Goal: Task Accomplishment & Management: Manage account settings

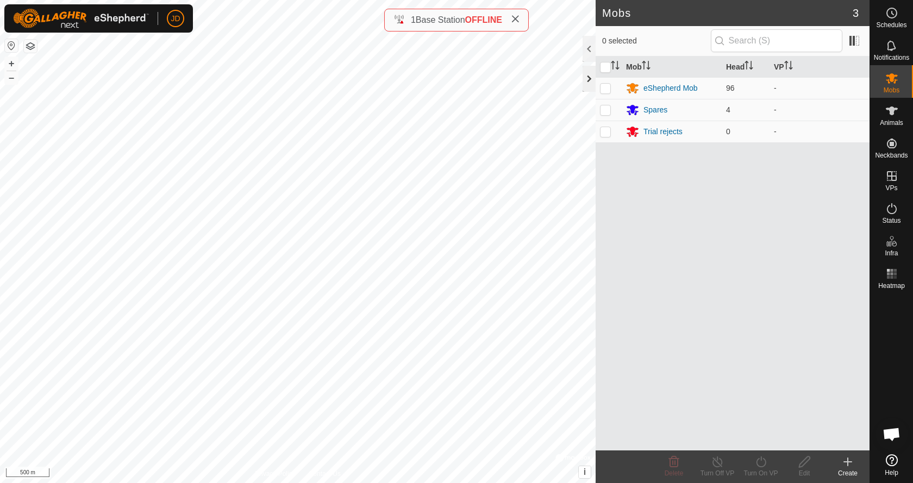
click at [587, 79] on div at bounding box center [588, 79] width 13 height 26
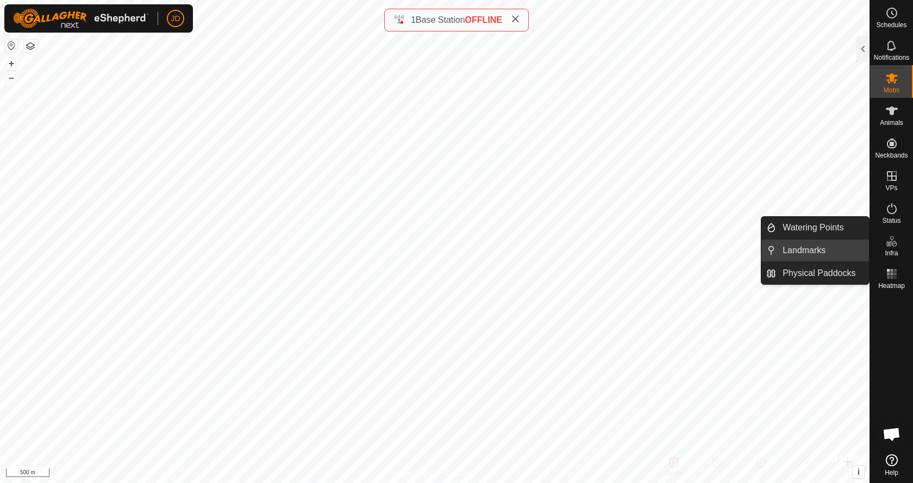
click at [818, 253] on link "Landmarks" at bounding box center [822, 251] width 93 height 22
click at [805, 253] on link "Landmarks" at bounding box center [822, 251] width 93 height 22
click at [814, 248] on link "Landmarks" at bounding box center [822, 251] width 93 height 22
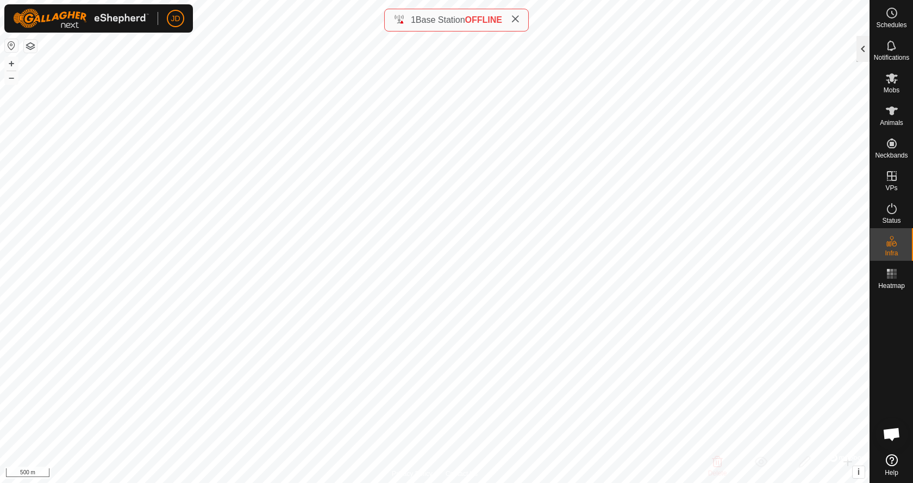
click at [860, 50] on div at bounding box center [862, 49] width 13 height 26
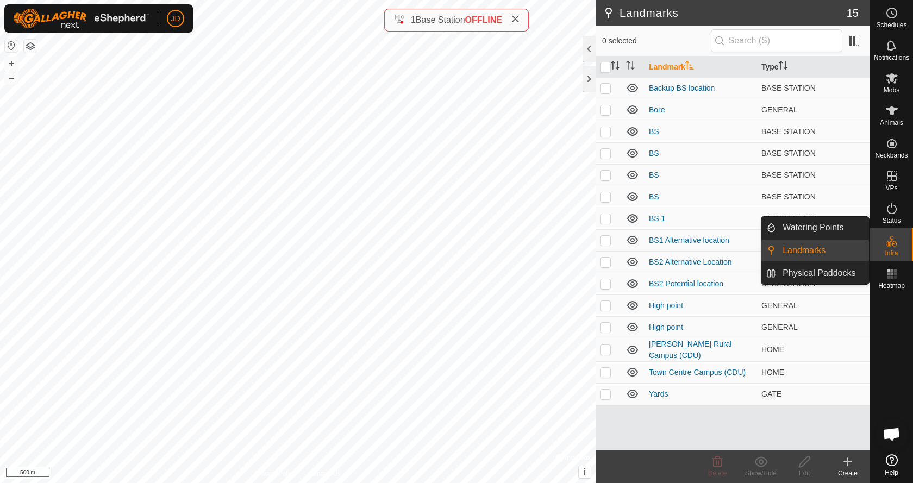
click at [812, 249] on link "Landmarks" at bounding box center [822, 251] width 93 height 22
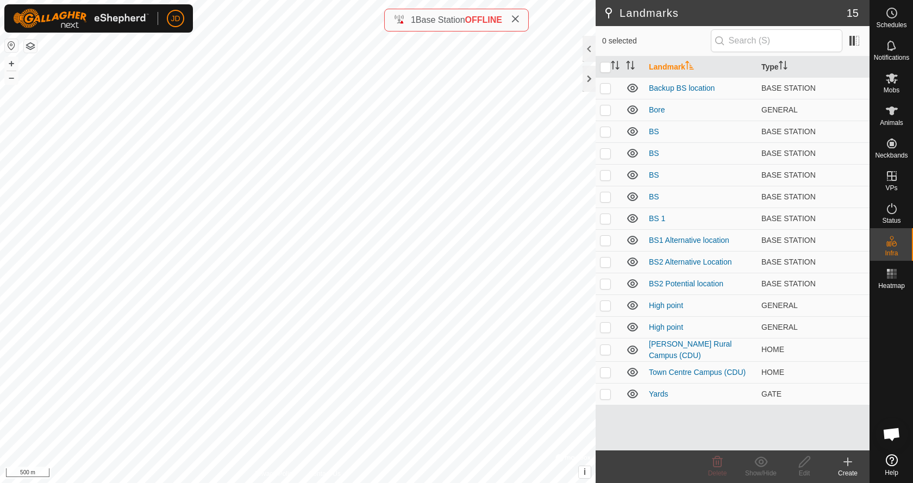
click at [845, 464] on icon at bounding box center [847, 461] width 13 height 13
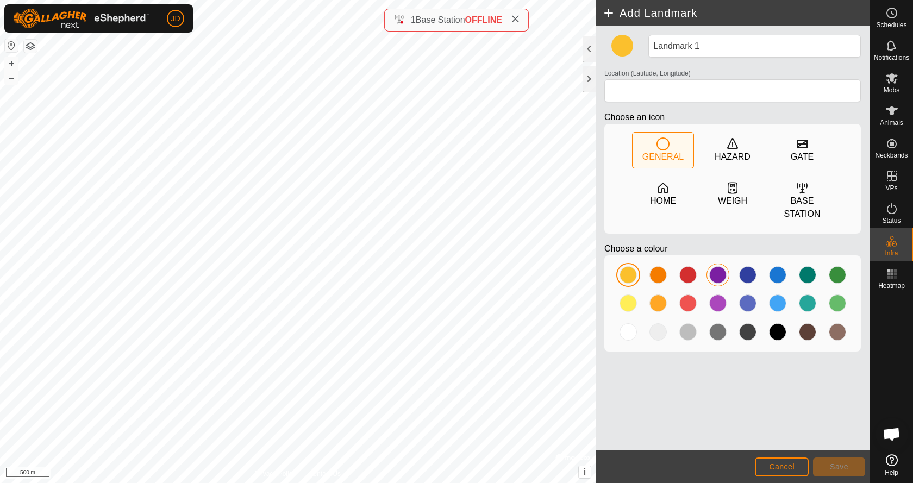
click at [714, 266] on div at bounding box center [717, 274] width 17 height 17
type input "-14.394386, 132.130690"
click at [829, 467] on button "Save" at bounding box center [839, 466] width 52 height 19
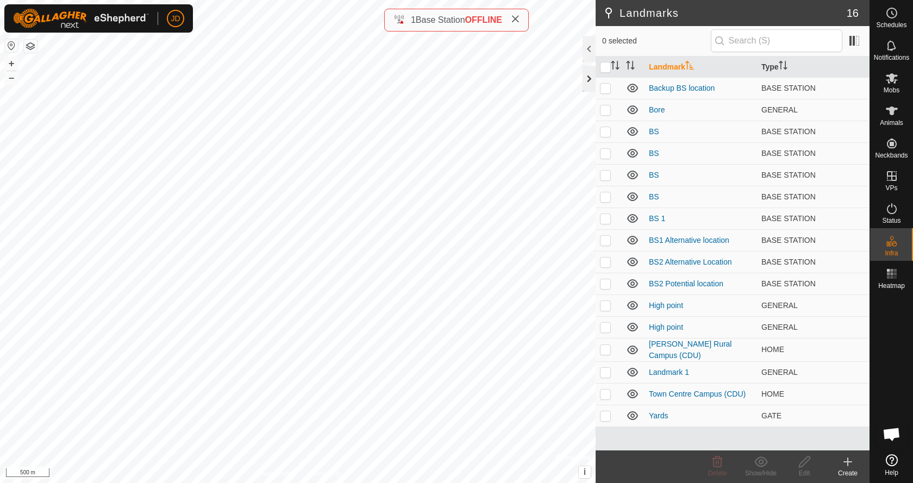
checkbox input "true"
click at [682, 370] on link "Landmark 1" at bounding box center [669, 372] width 40 height 9
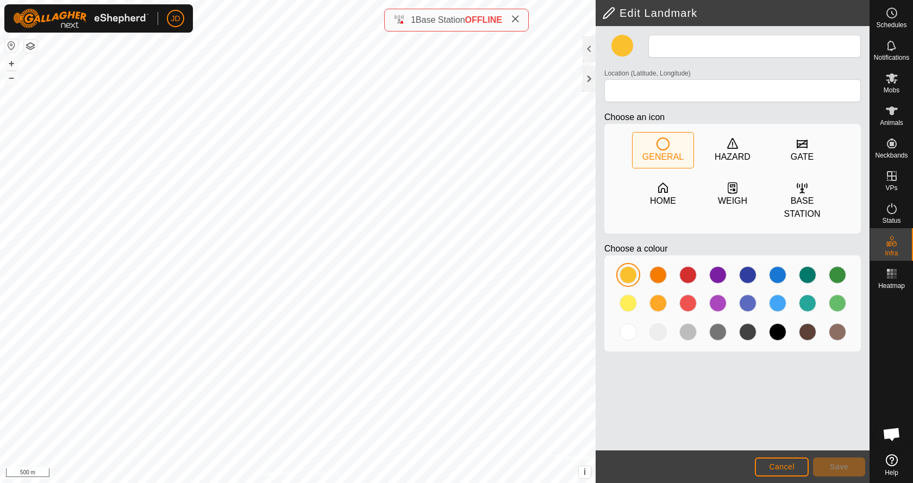
type input "Landmark 1"
type input "-14.394386, 132.130690"
click at [611, 13] on h2 "Edit Landmark" at bounding box center [735, 13] width 267 height 13
click at [790, 467] on span "Cancel" at bounding box center [782, 466] width 26 height 9
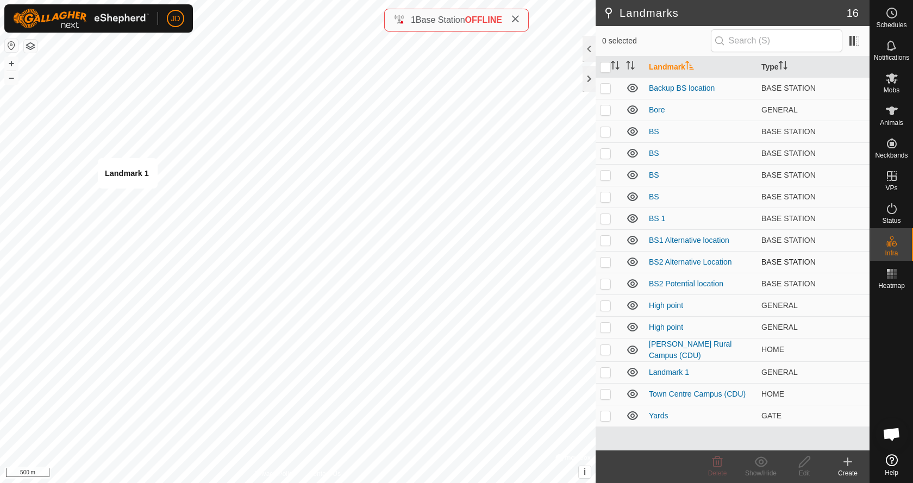
checkbox input "true"
drag, startPoint x: 669, startPoint y: 370, endPoint x: 809, endPoint y: 372, distance: 139.6
click at [809, 372] on td "GENERAL" at bounding box center [813, 372] width 112 height 22
click at [716, 466] on icon at bounding box center [717, 461] width 10 height 11
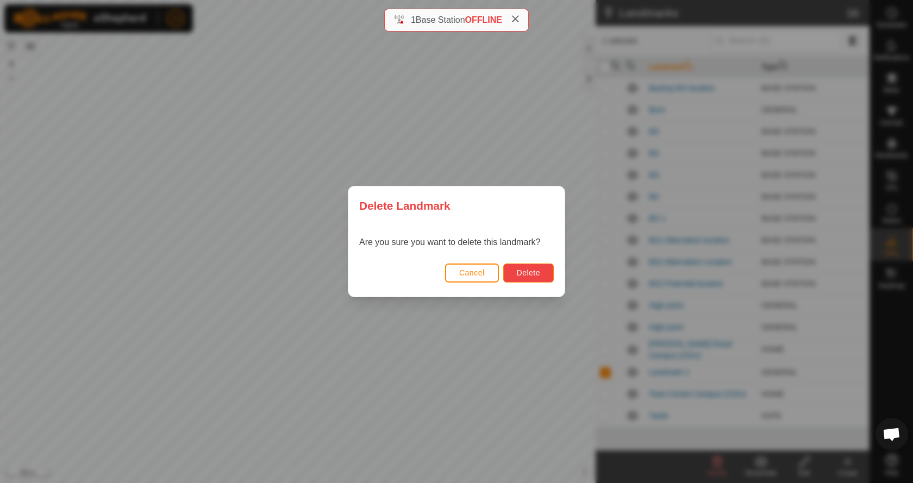
click at [543, 272] on button "Delete" at bounding box center [528, 272] width 51 height 19
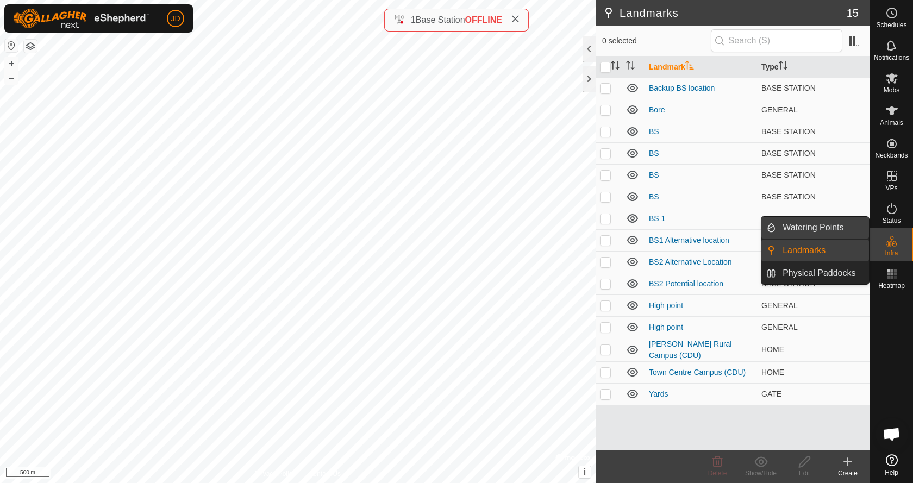
click at [834, 231] on link "Watering Points" at bounding box center [822, 228] width 93 height 22
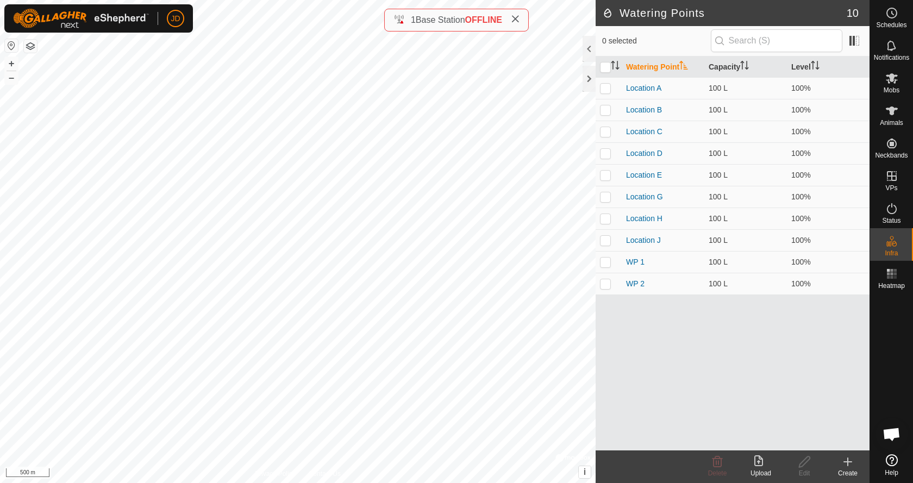
click at [847, 460] on icon at bounding box center [847, 462] width 0 height 8
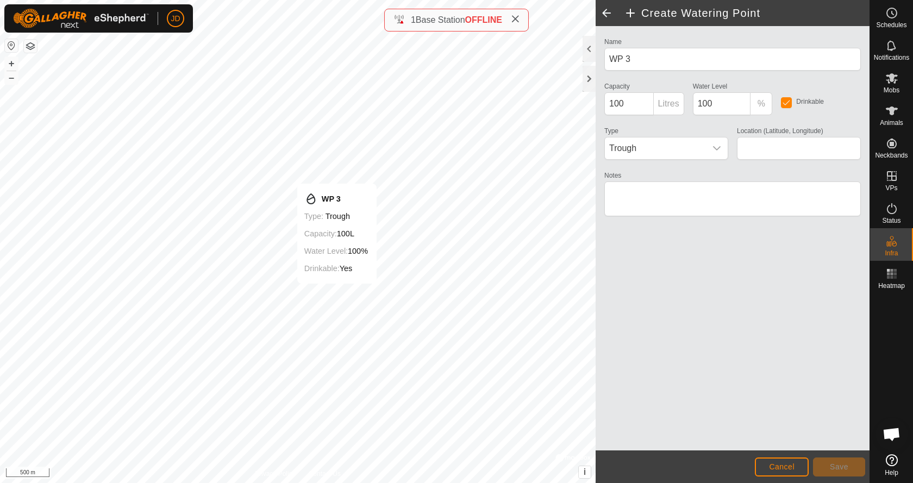
type input "-14.411268, 132.181706"
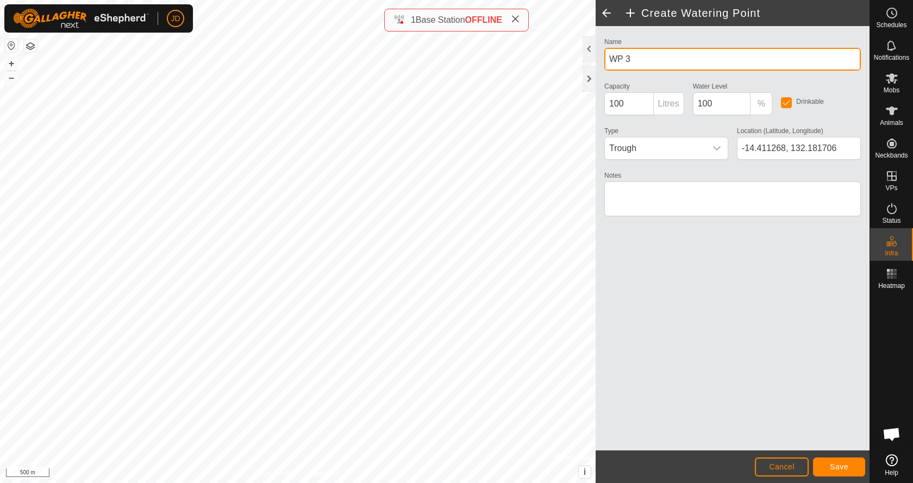
drag, startPoint x: 638, startPoint y: 59, endPoint x: 602, endPoint y: 57, distance: 35.9
click at [602, 57] on div "Name WP 3" at bounding box center [732, 53] width 265 height 36
type input "Coolibah"
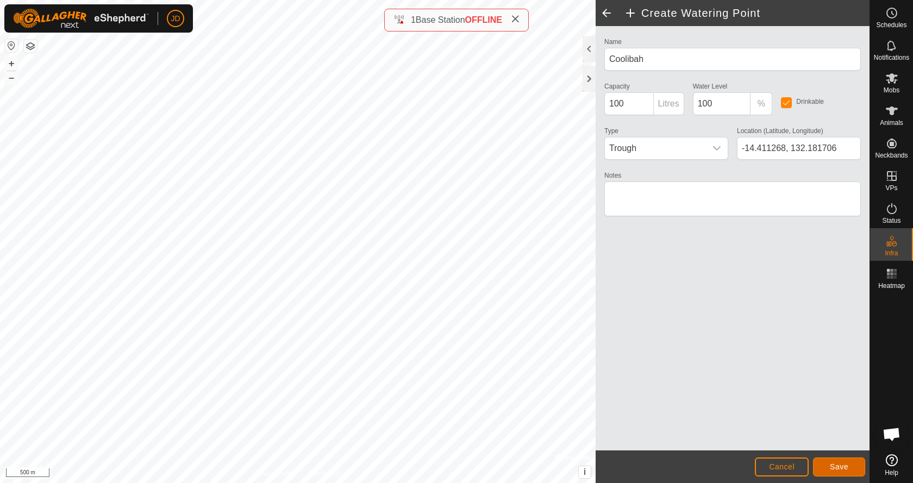
click at [826, 466] on button "Save" at bounding box center [839, 466] width 52 height 19
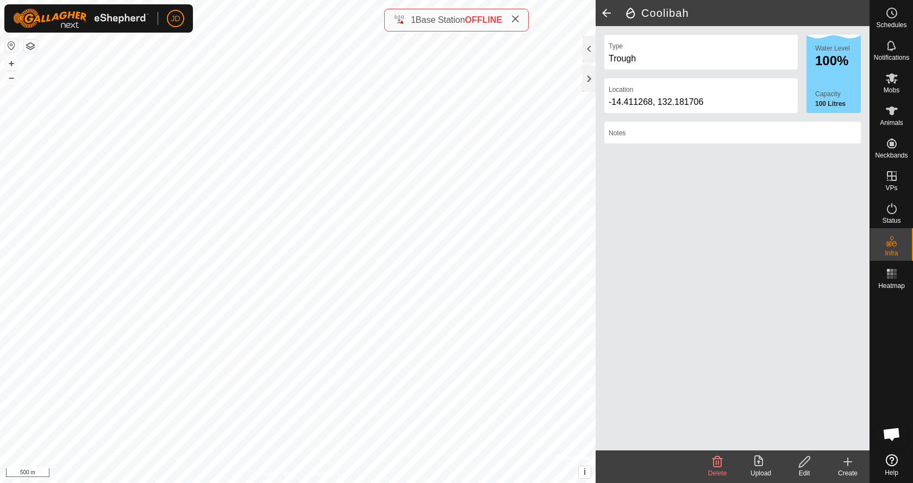
click at [609, 13] on span at bounding box center [606, 13] width 22 height 26
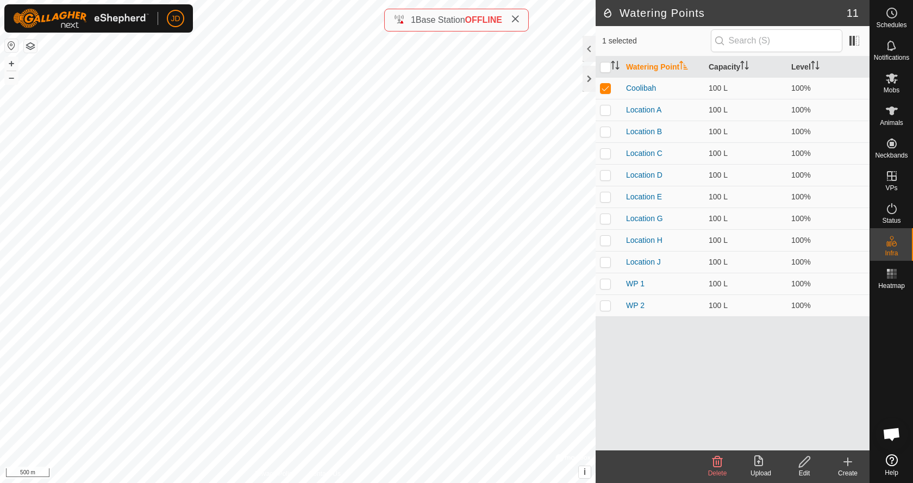
click at [847, 466] on icon at bounding box center [847, 462] width 0 height 8
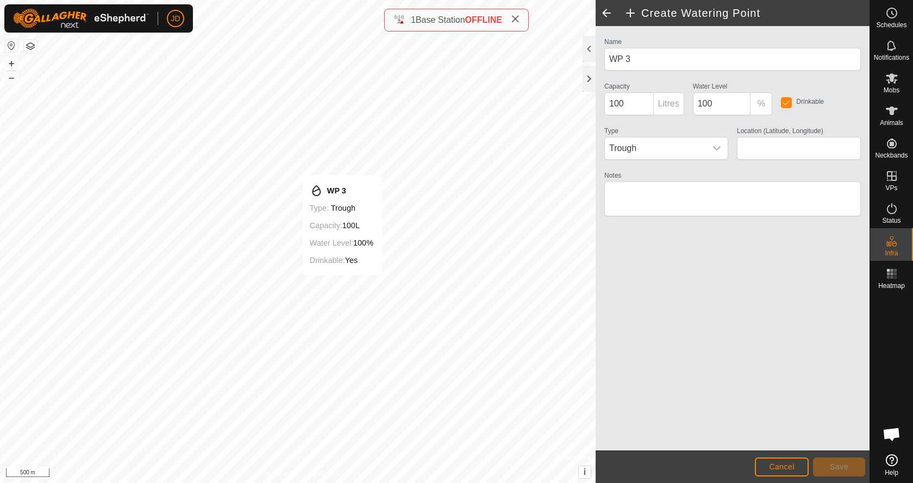
type input "-14.410427, 132.182285"
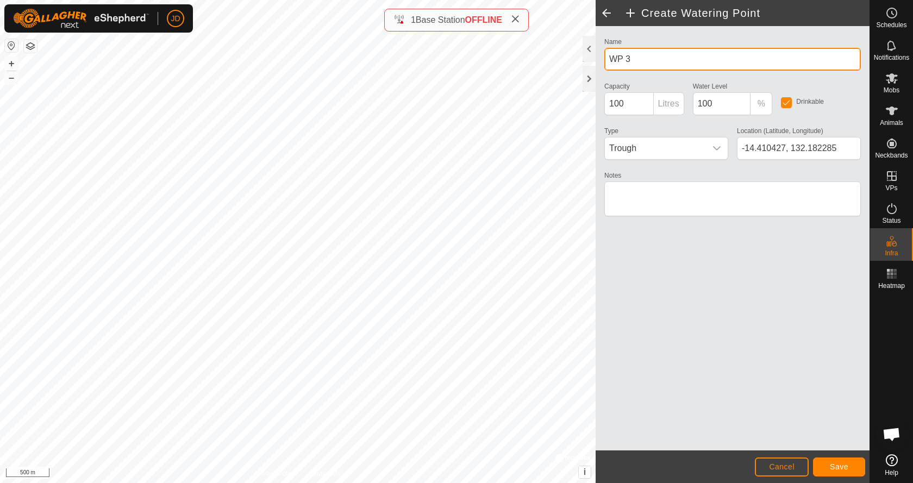
click at [637, 60] on input "WP 3" at bounding box center [732, 59] width 256 height 23
type input "Bloodwood"
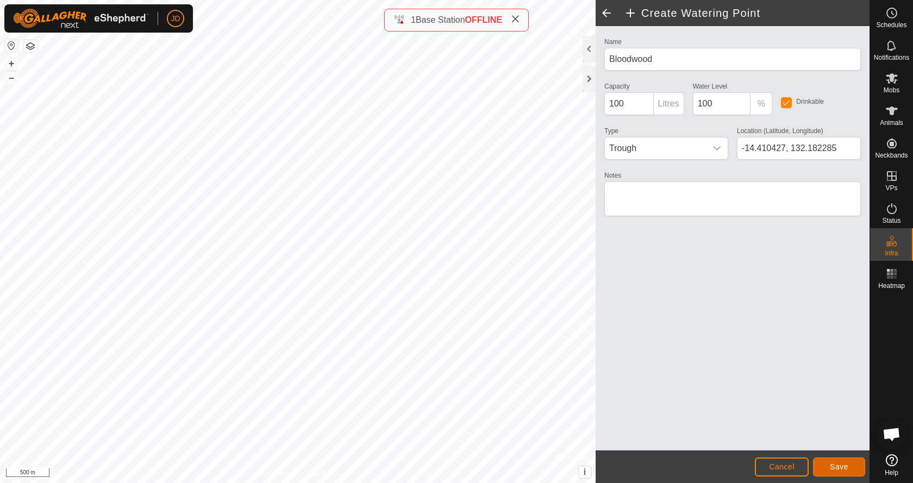
click at [842, 474] on button "Save" at bounding box center [839, 466] width 52 height 19
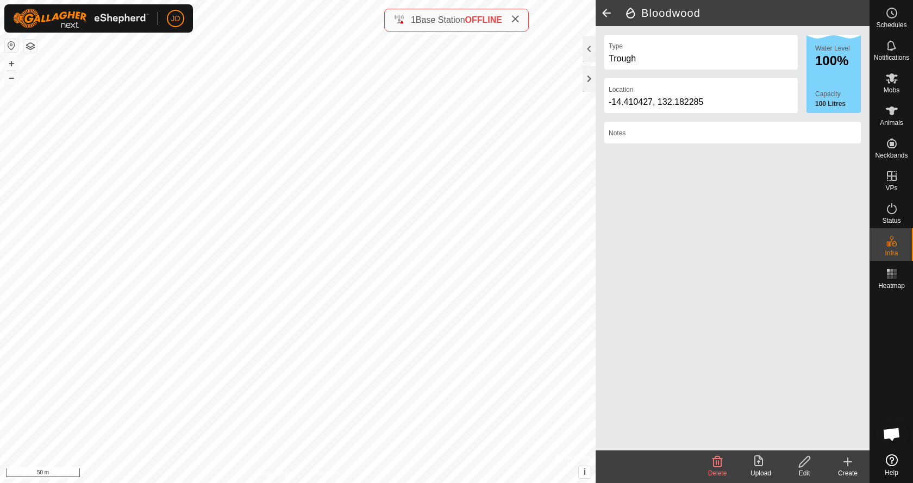
click at [801, 462] on icon at bounding box center [804, 461] width 11 height 11
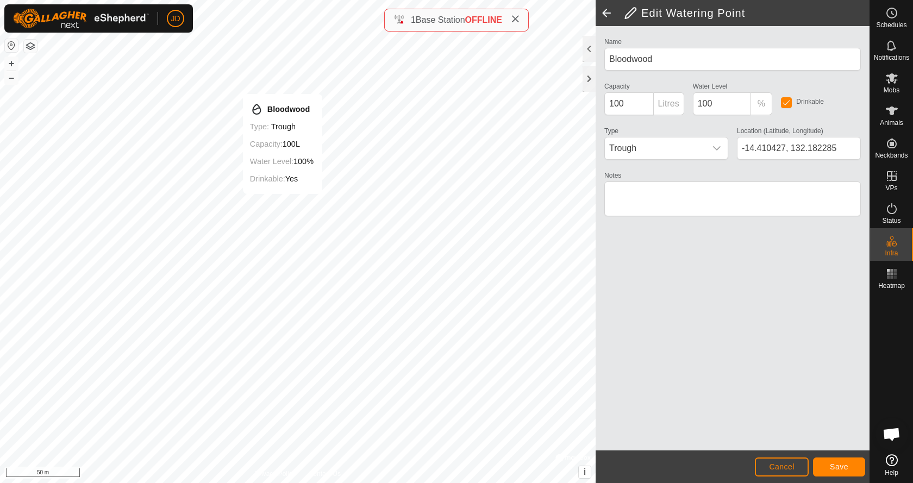
type input "-14.410417, 132.181910"
click at [844, 463] on span "Save" at bounding box center [838, 466] width 18 height 9
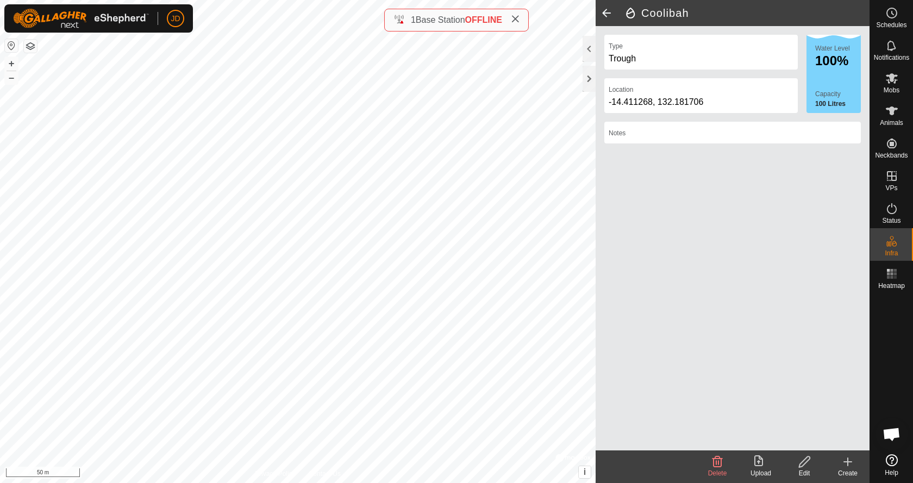
click at [802, 465] on icon at bounding box center [804, 461] width 14 height 13
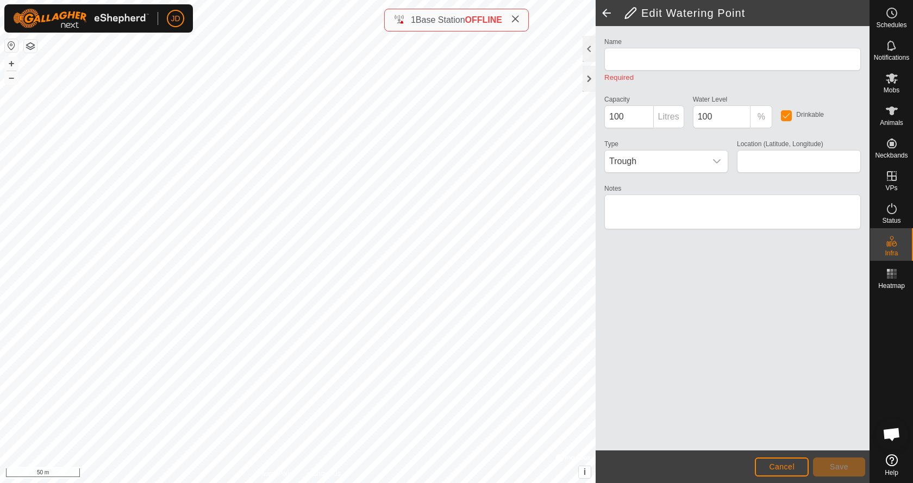
type input "Coolibah"
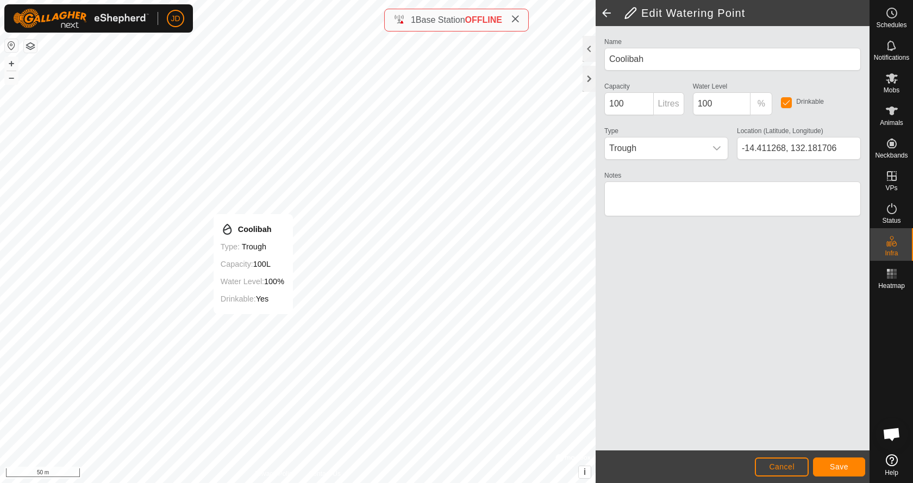
type input "-14.411129, 132.181737"
click at [838, 463] on span "Save" at bounding box center [838, 466] width 18 height 9
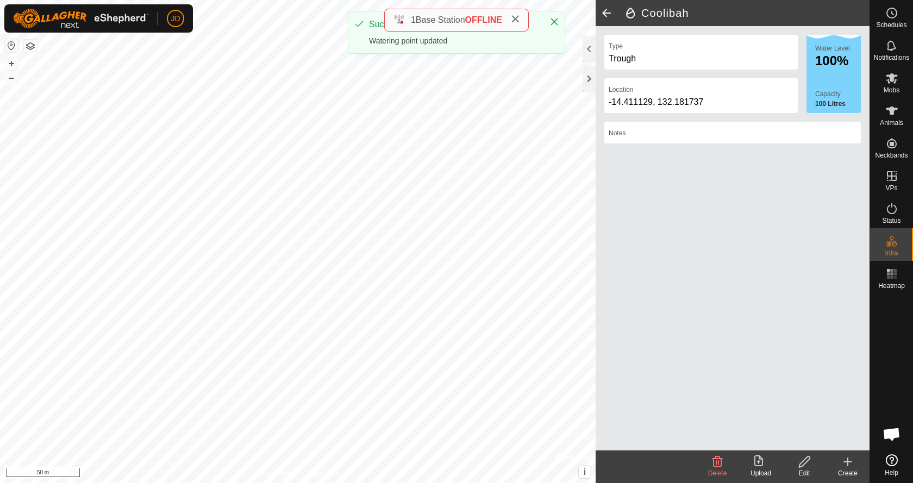
click at [844, 463] on icon at bounding box center [847, 461] width 13 height 13
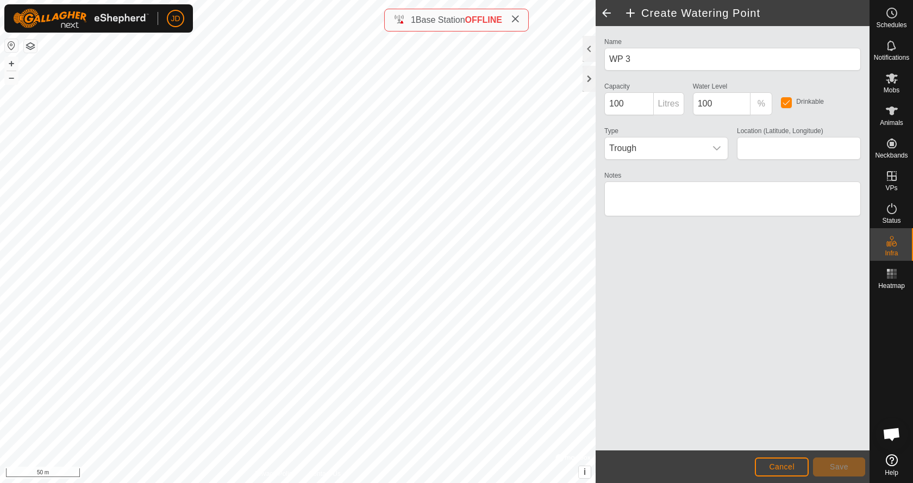
type input "-14.410739, 132.181375"
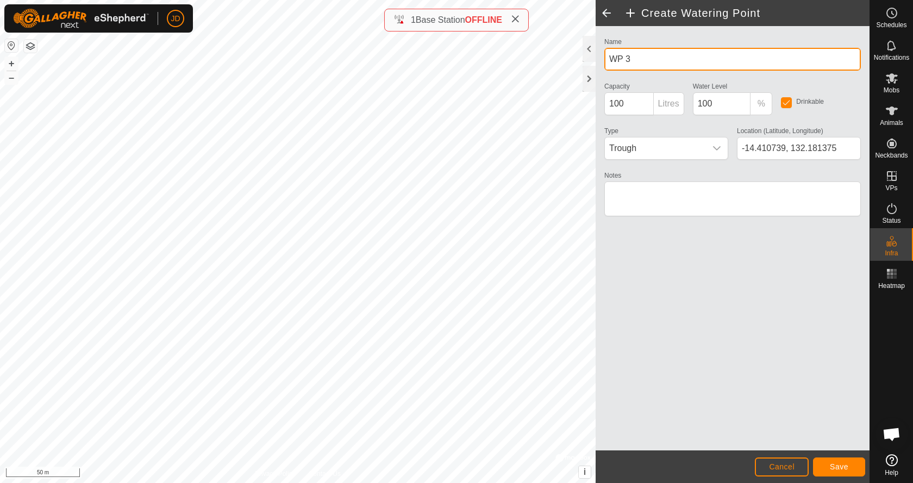
click at [637, 58] on input "WP 3" at bounding box center [732, 59] width 256 height 23
type input "Kurrajong - K Bore"
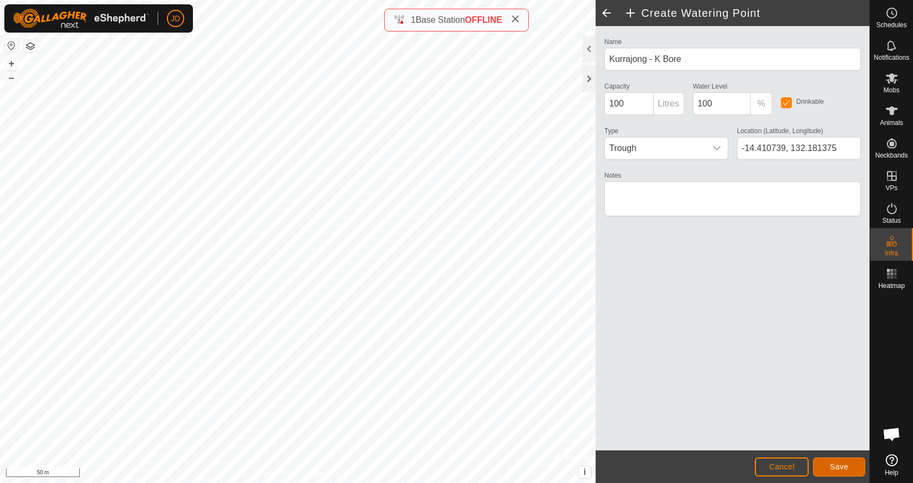
click at [831, 467] on span "Save" at bounding box center [838, 466] width 18 height 9
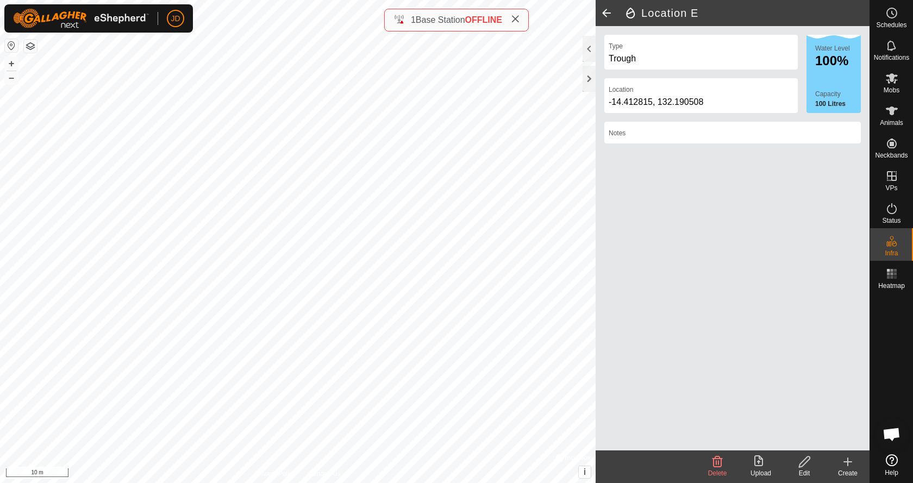
click at [802, 461] on icon at bounding box center [804, 461] width 11 height 11
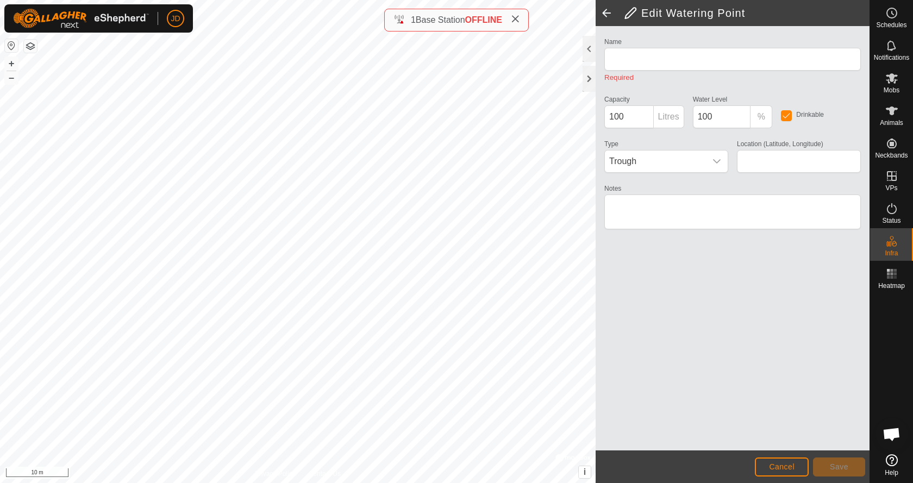
type input "Location E"
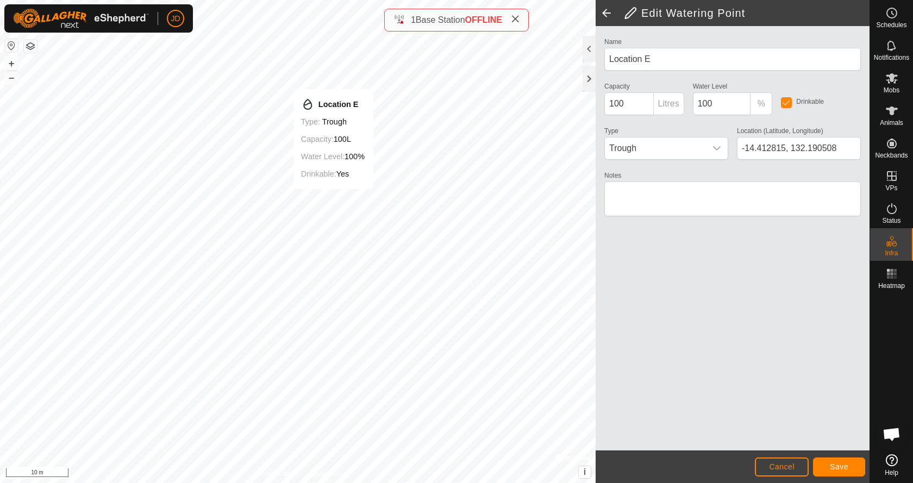
type input "-14.412722, 132.190656"
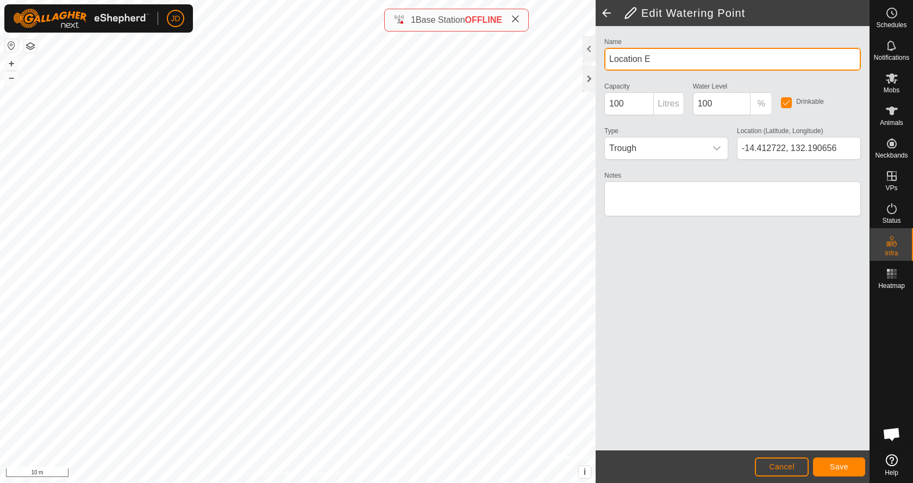
click at [664, 60] on input "Location E" at bounding box center [732, 59] width 256 height 23
type input "Dam"
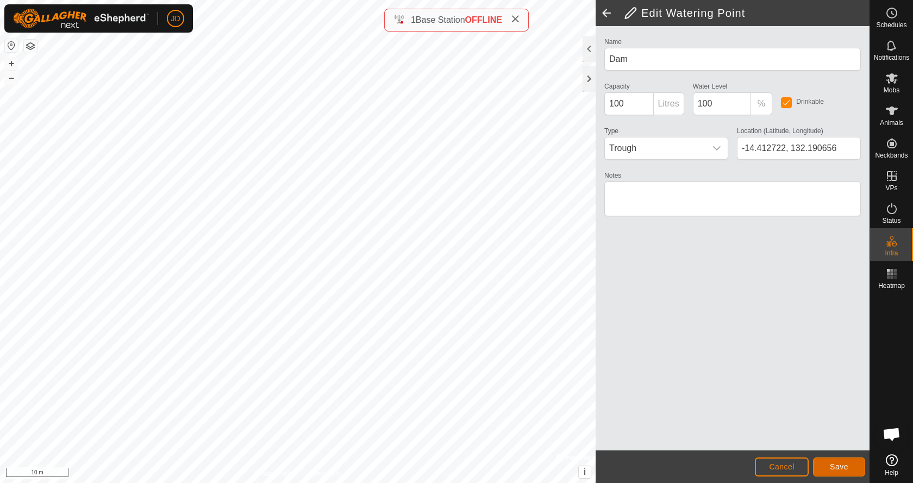
click at [838, 466] on span "Save" at bounding box center [838, 466] width 18 height 9
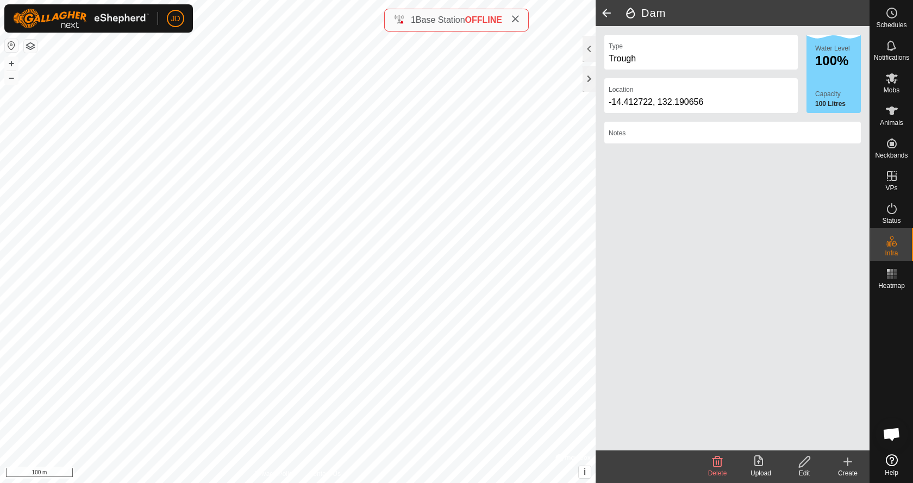
click at [846, 463] on icon at bounding box center [847, 461] width 13 height 13
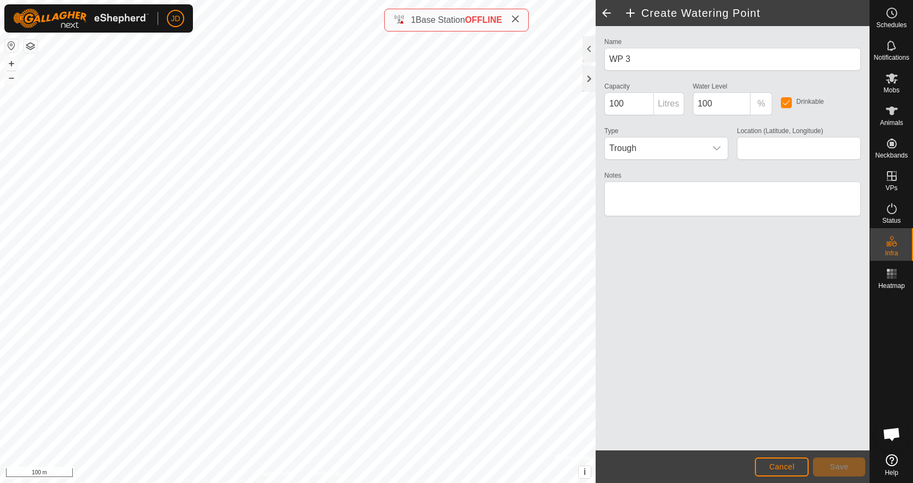
type input "-14.409268, 132.197919"
click at [719, 150] on icon "dropdown trigger" at bounding box center [716, 148] width 9 height 9
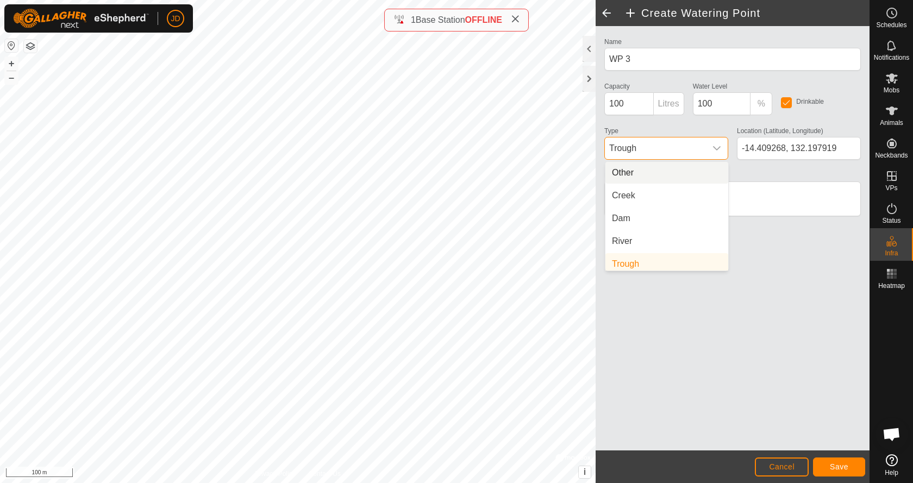
scroll to position [4, 0]
click at [620, 211] on li "Dam" at bounding box center [666, 214] width 123 height 22
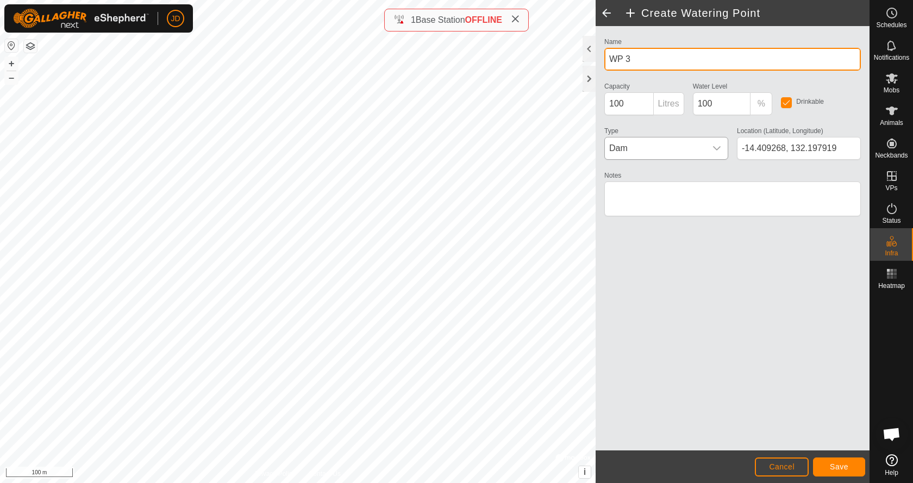
click at [650, 61] on input "WP 3" at bounding box center [732, 59] width 256 height 23
type input "Dam"
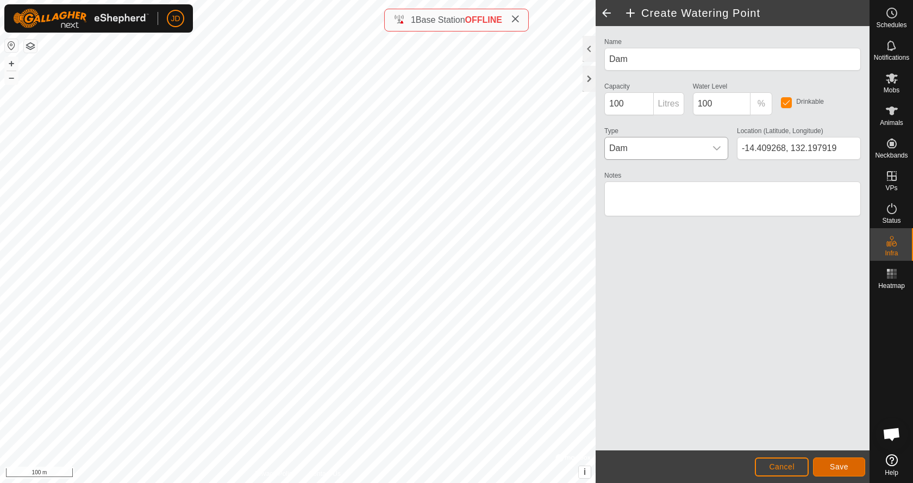
click at [832, 465] on span "Save" at bounding box center [838, 466] width 18 height 9
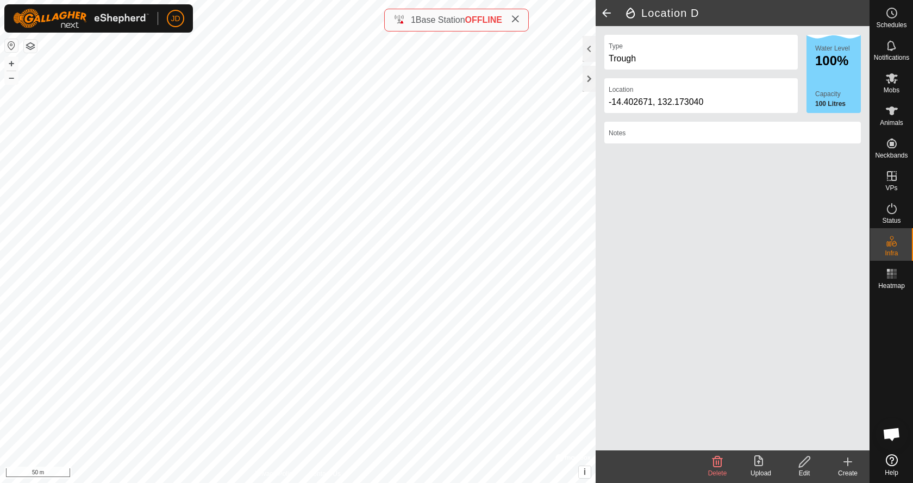
click at [804, 466] on icon at bounding box center [804, 461] width 14 height 13
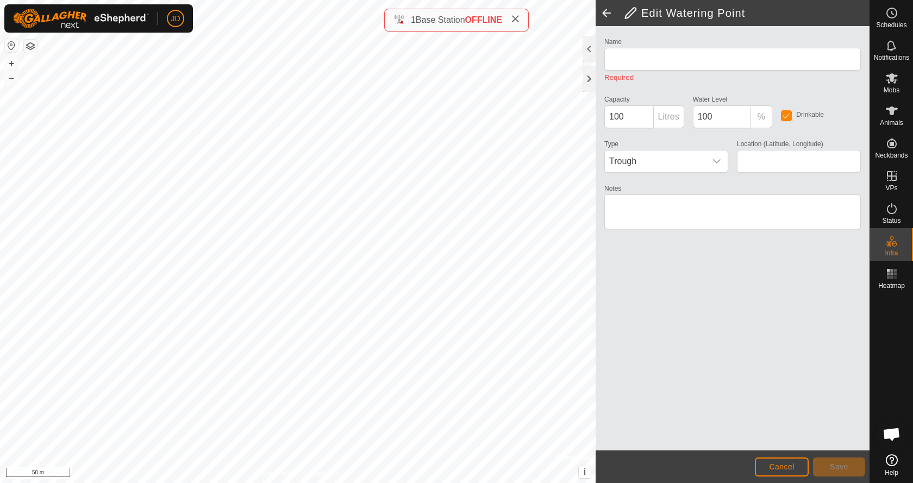
type input "Location D"
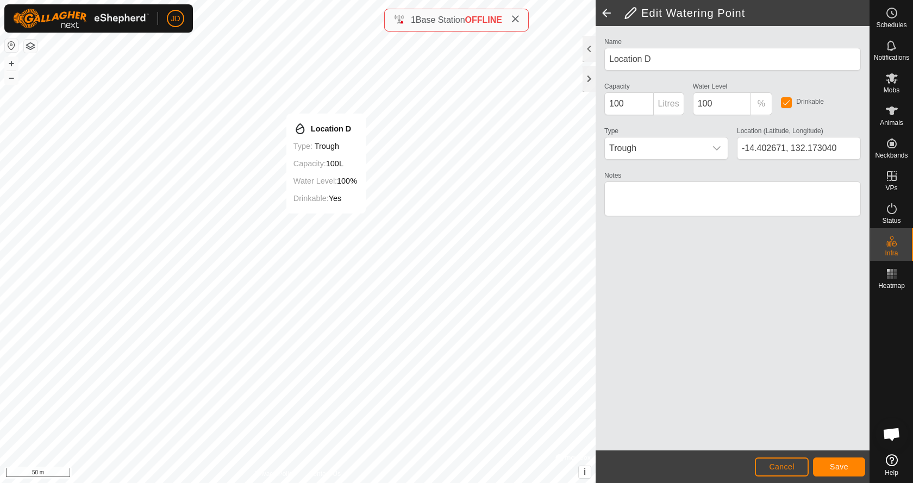
type input "-14.401642, 132.174561"
click at [649, 149] on span "Trough" at bounding box center [655, 148] width 101 height 22
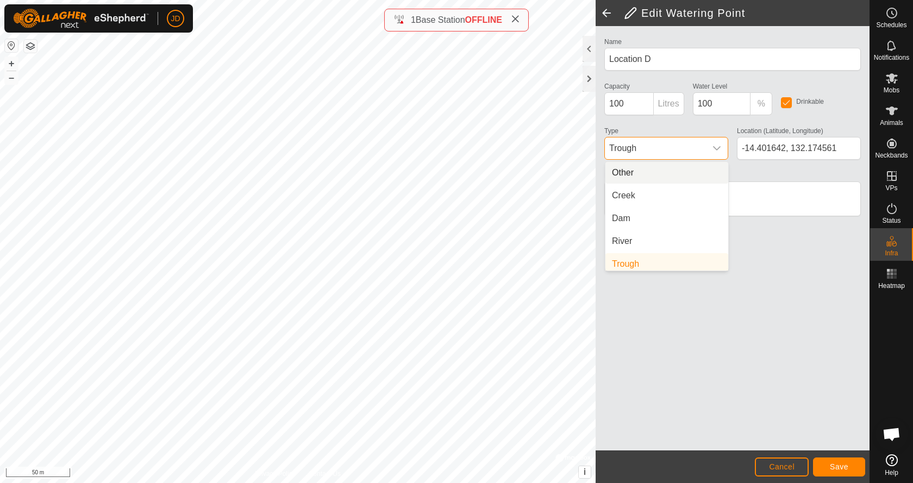
scroll to position [4, 0]
click at [621, 216] on li "Dam" at bounding box center [666, 214] width 123 height 22
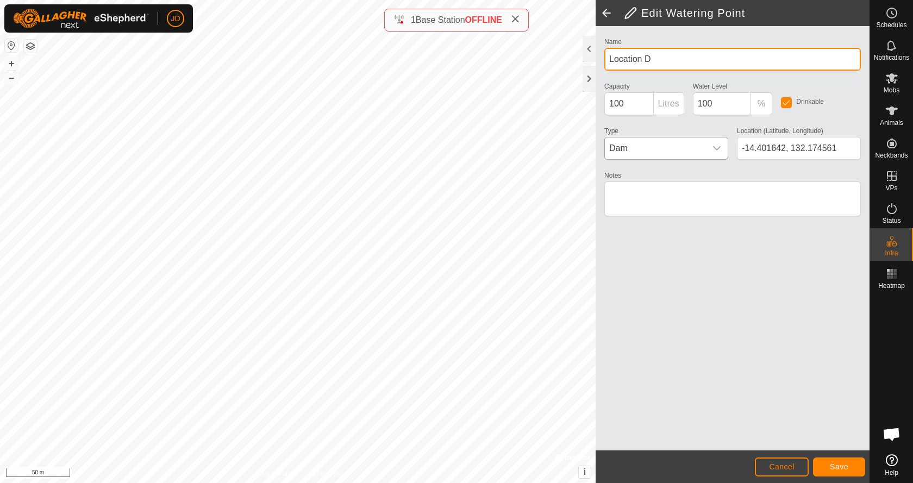
drag, startPoint x: 609, startPoint y: 58, endPoint x: 677, endPoint y: 58, distance: 67.4
click at [677, 58] on input "Location D" at bounding box center [732, 59] width 256 height 23
type input "K"
type input "Kurrajong Dam 2"
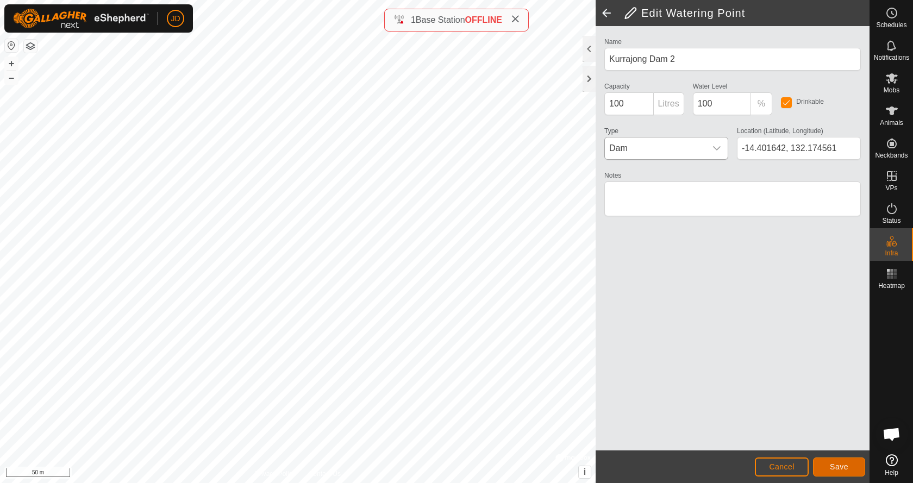
click at [840, 466] on span "Save" at bounding box center [838, 466] width 18 height 9
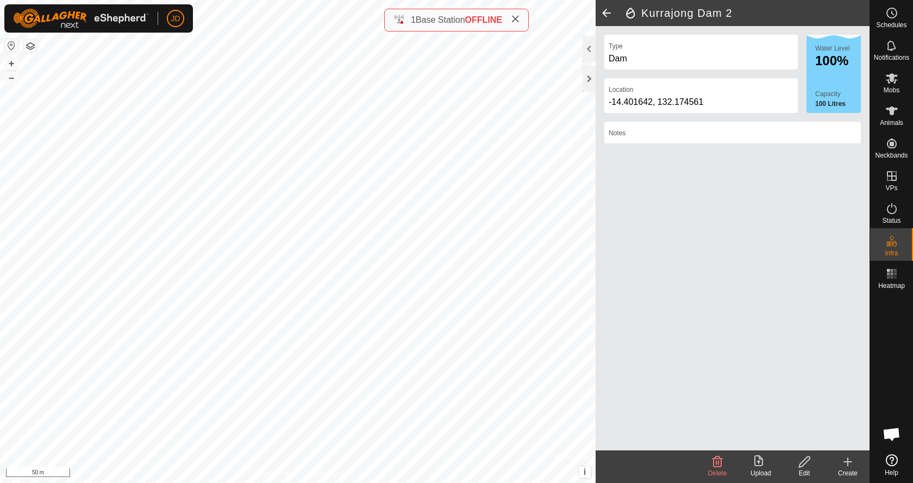
click at [844, 464] on icon at bounding box center [847, 461] width 13 height 13
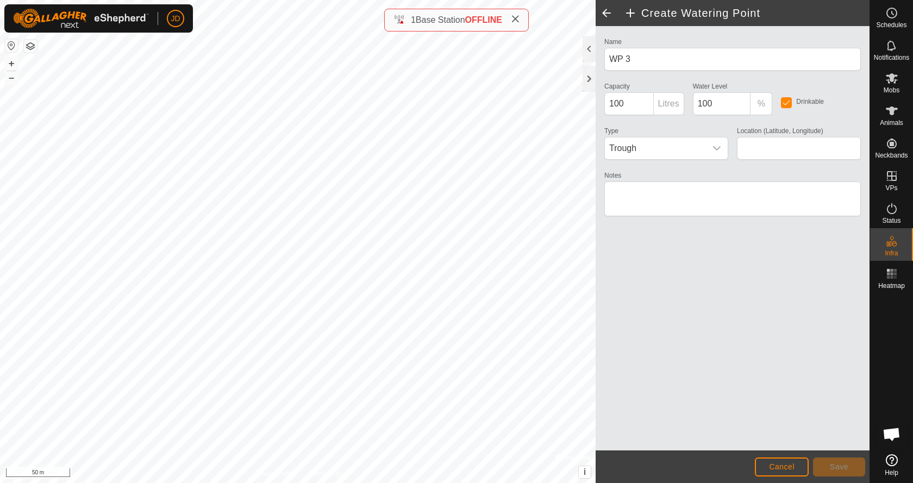
type input "-14.396856, 132.177714"
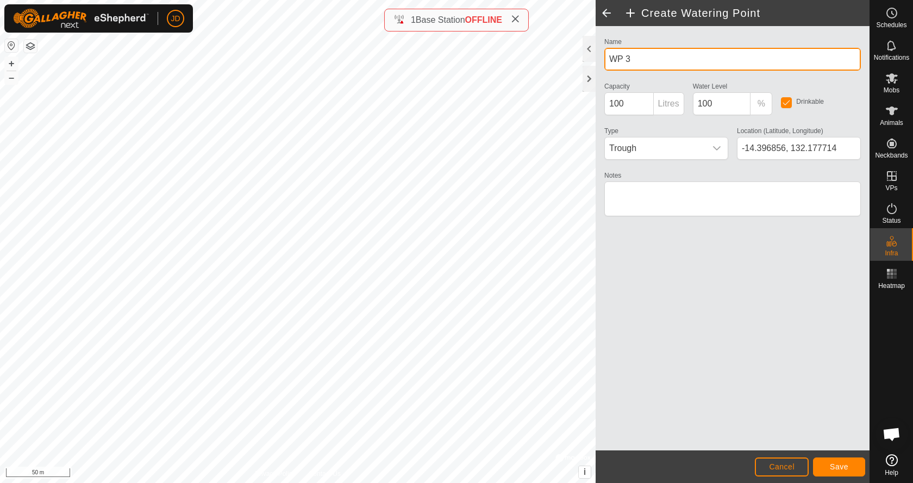
click at [656, 61] on input "WP 3" at bounding box center [732, 59] width 256 height 23
type input "Kurrajong Dam 1"
click at [679, 148] on span "Trough" at bounding box center [655, 148] width 101 height 22
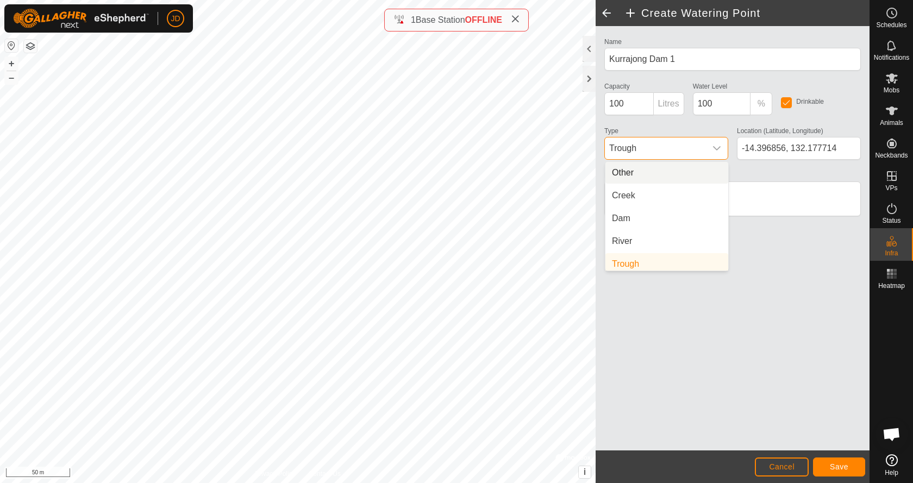
scroll to position [4, 0]
click at [627, 218] on li "Dam" at bounding box center [666, 214] width 123 height 22
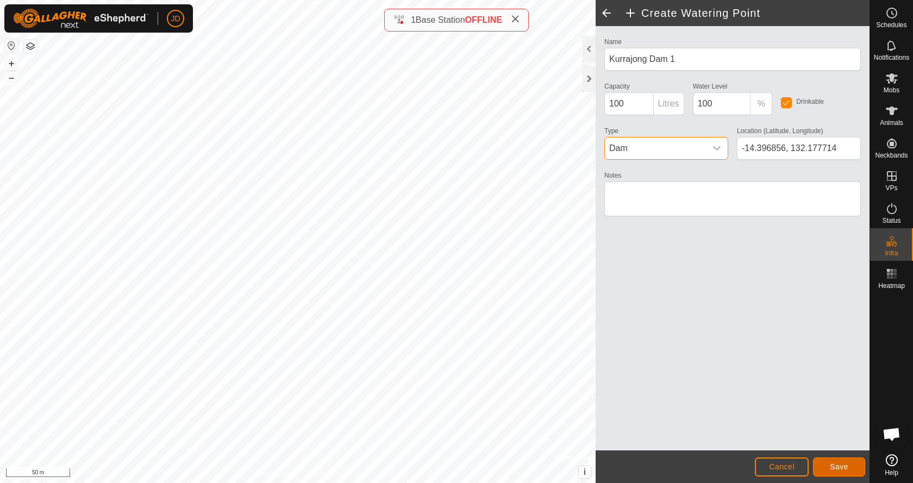
click at [838, 466] on span "Save" at bounding box center [838, 466] width 18 height 9
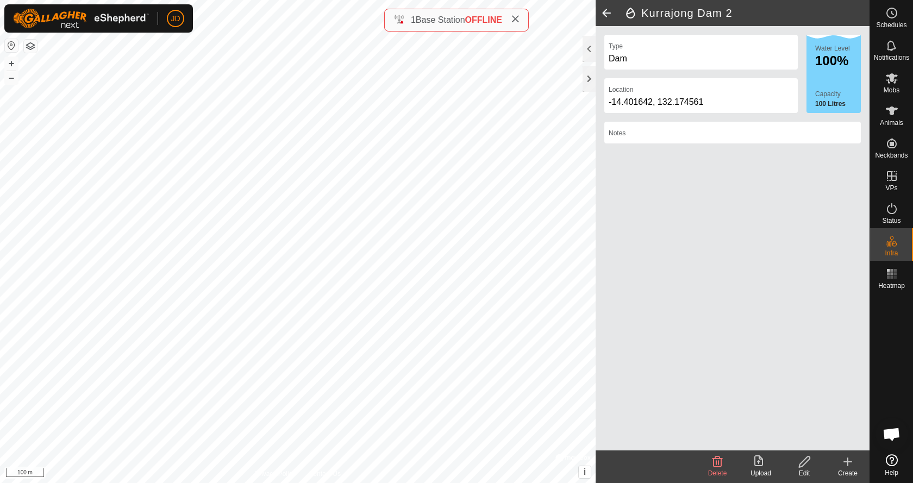
click at [806, 462] on icon at bounding box center [804, 461] width 11 height 11
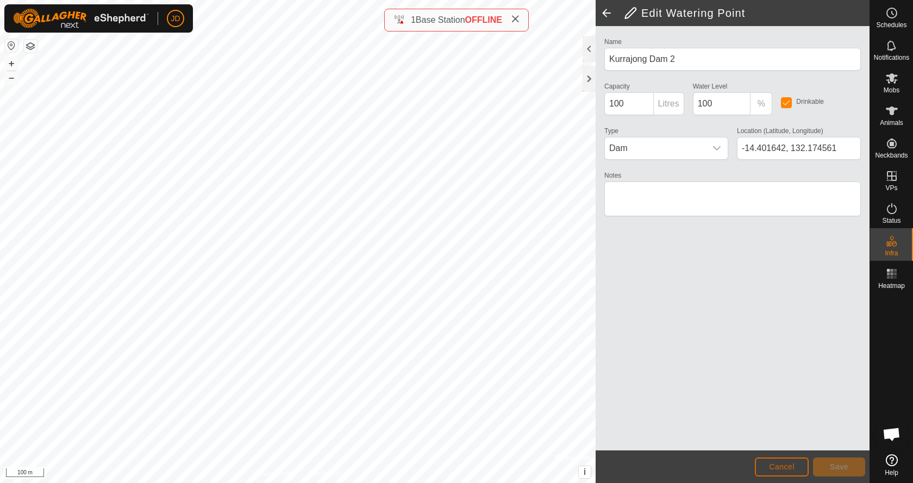
click at [793, 466] on span "Cancel" at bounding box center [782, 466] width 26 height 9
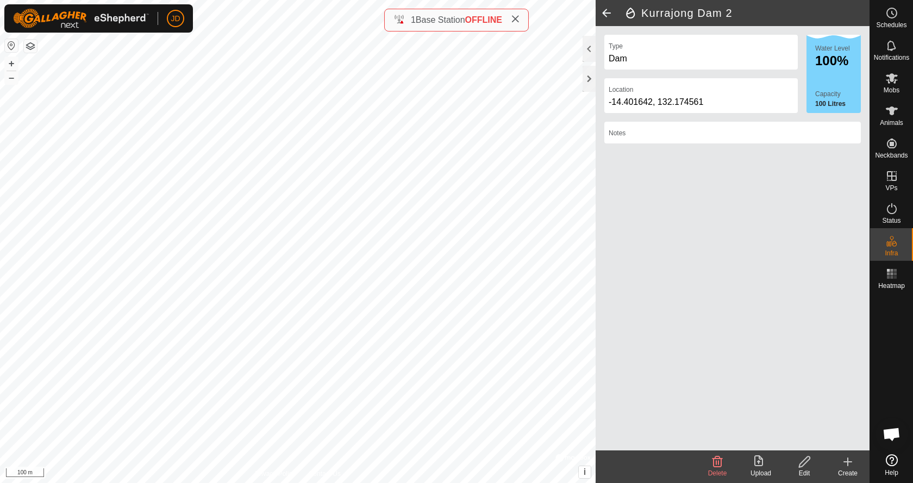
click at [844, 467] on icon at bounding box center [847, 461] width 13 height 13
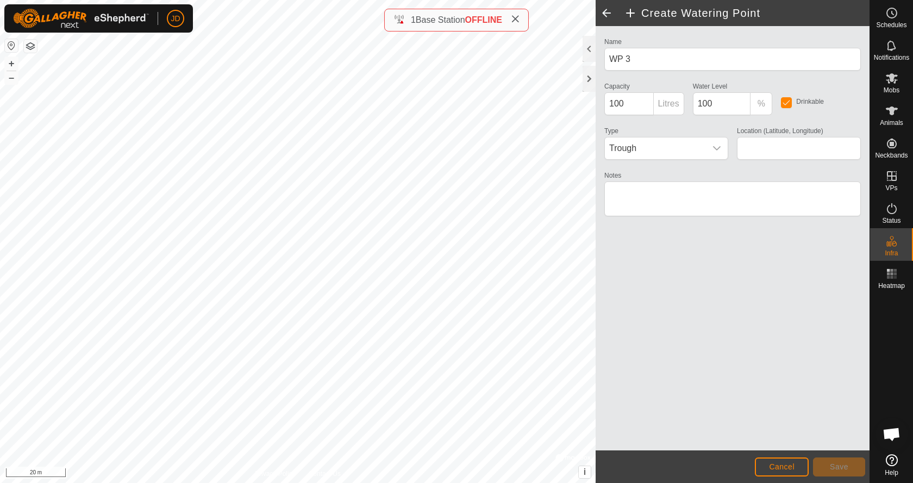
type input "-14.394823, 132.175815"
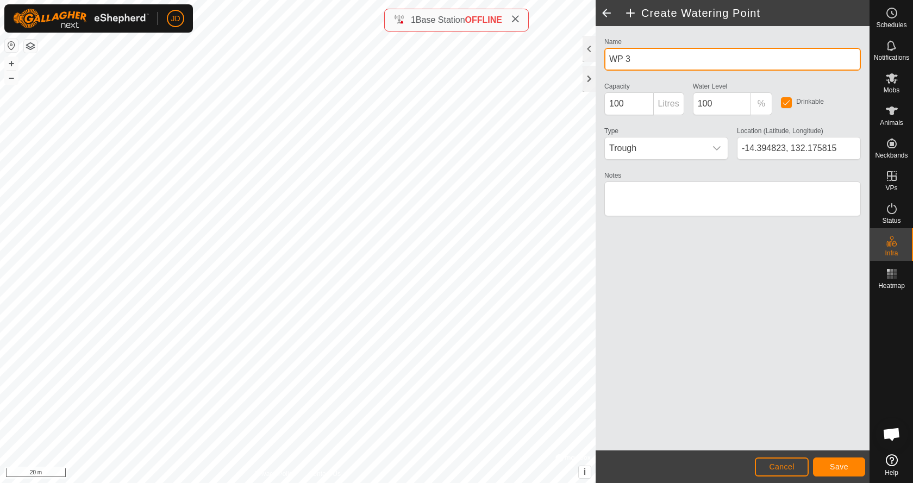
click at [645, 56] on input "WP 3" at bounding box center [732, 59] width 256 height 23
type input "Kurrajong - Figtree"
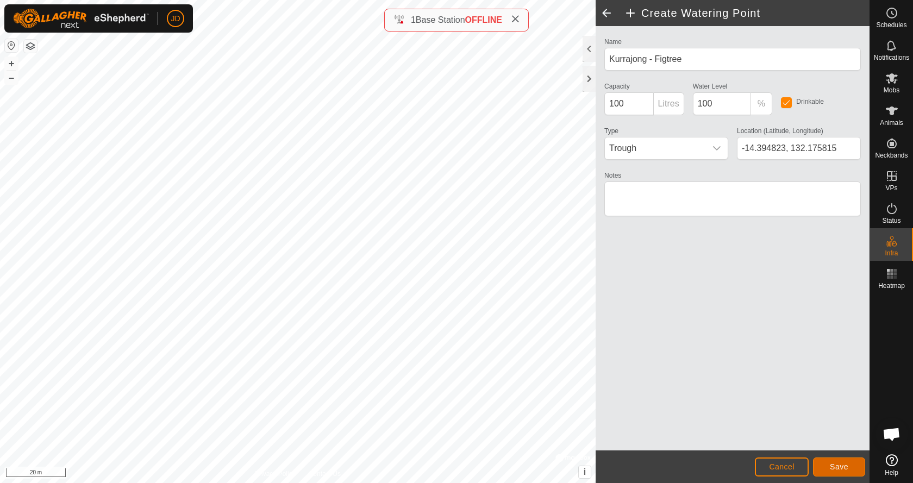
click at [839, 469] on span "Save" at bounding box center [838, 466] width 18 height 9
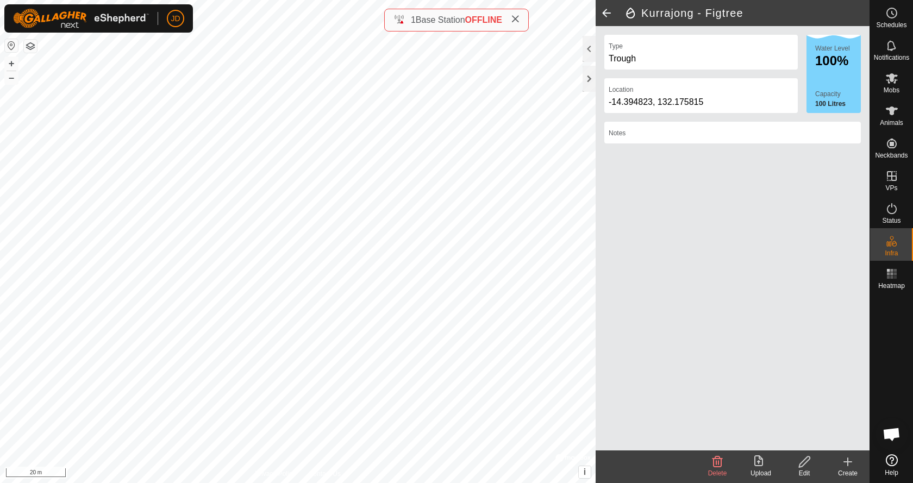
click at [849, 465] on icon at bounding box center [847, 461] width 13 height 13
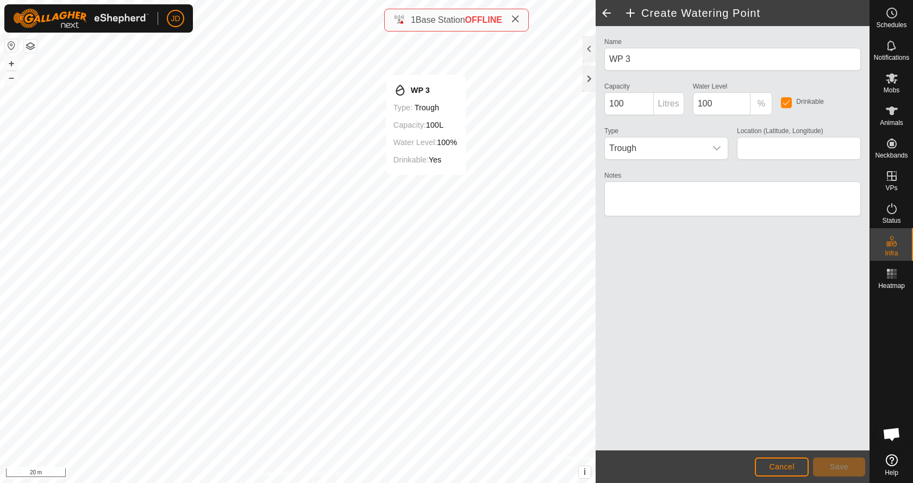
type input "-14.394325, 132.175818"
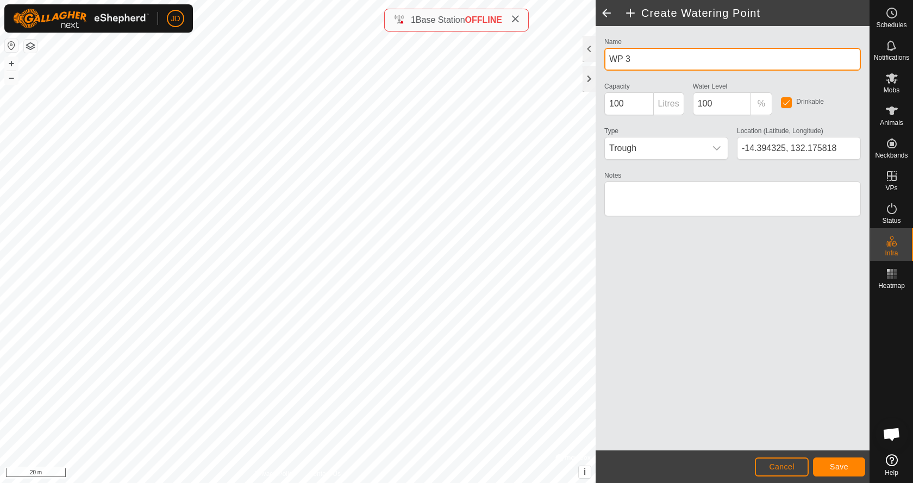
click at [678, 59] on input "WP 3" at bounding box center [732, 59] width 256 height 23
type input "Figtree"
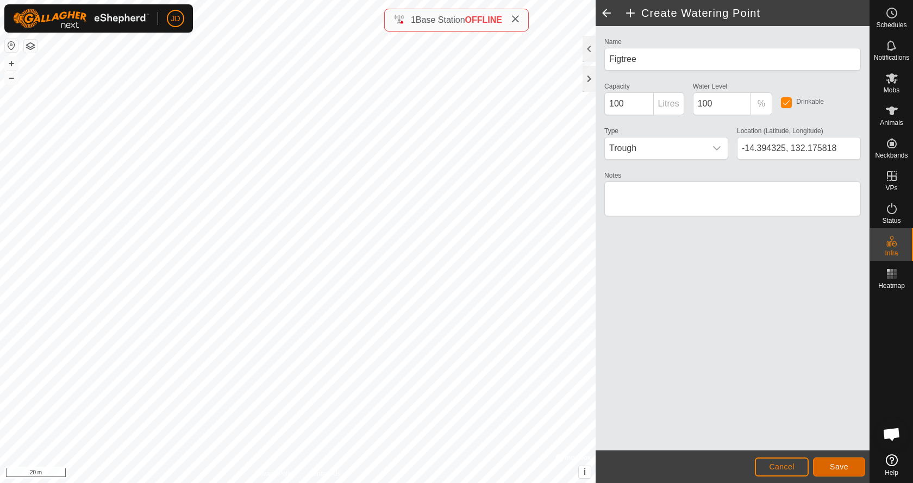
click at [846, 465] on span "Save" at bounding box center [838, 466] width 18 height 9
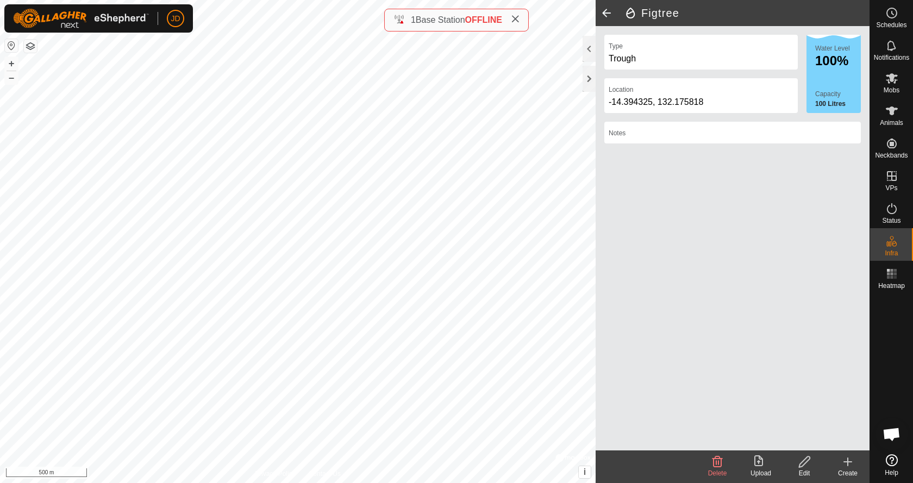
click at [847, 461] on icon at bounding box center [847, 462] width 0 height 8
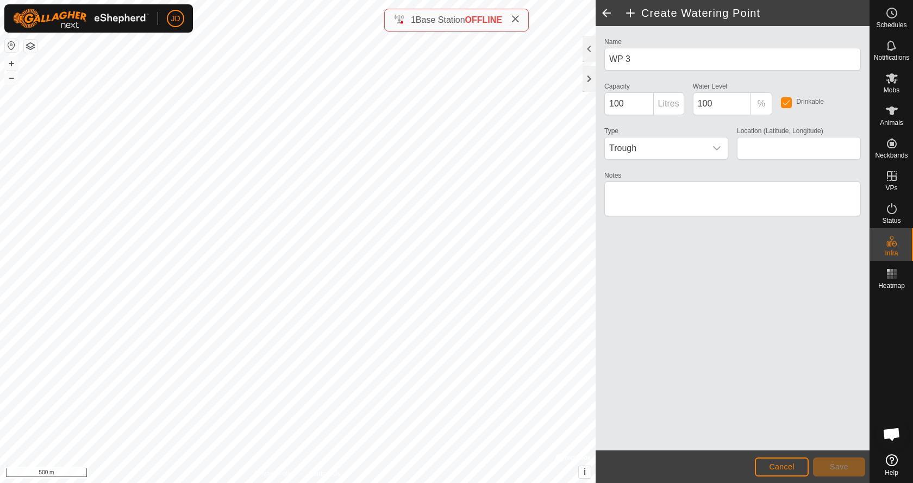
type input "-14.410996, 132.131852"
click at [651, 150] on span "Trough" at bounding box center [655, 148] width 101 height 22
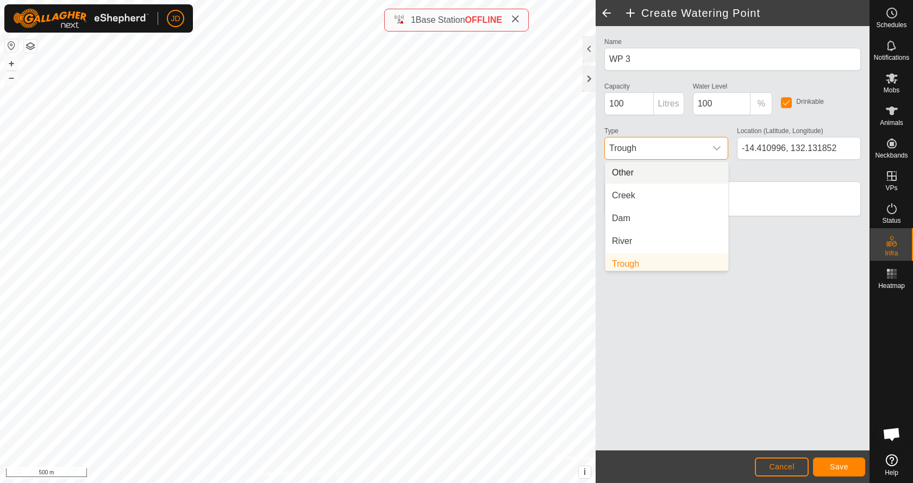
scroll to position [4, 0]
click at [628, 191] on li "Creek" at bounding box center [666, 191] width 123 height 22
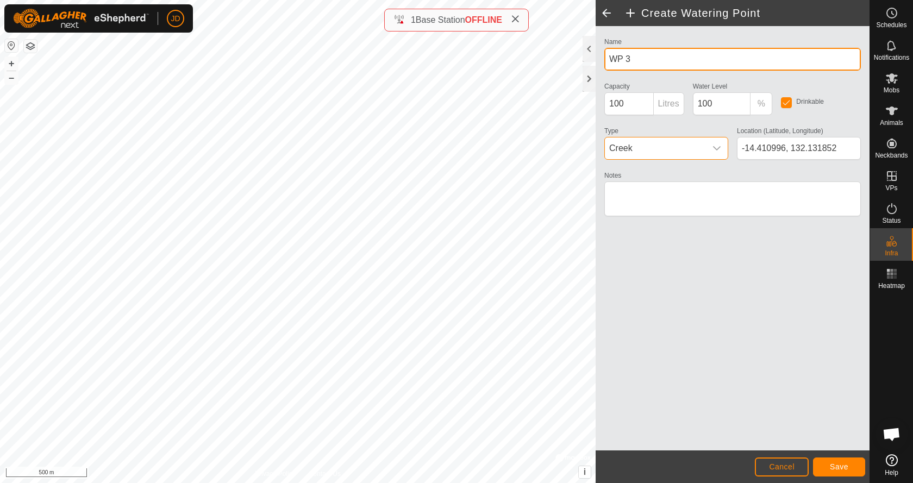
click at [635, 58] on input "WP 3" at bounding box center [732, 59] width 256 height 23
type input "SCG Creek"
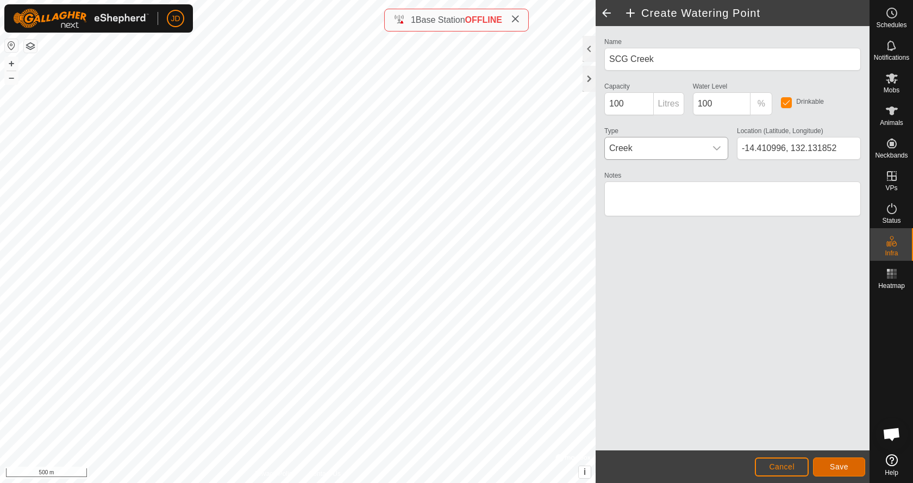
click at [844, 462] on span "Save" at bounding box center [838, 466] width 18 height 9
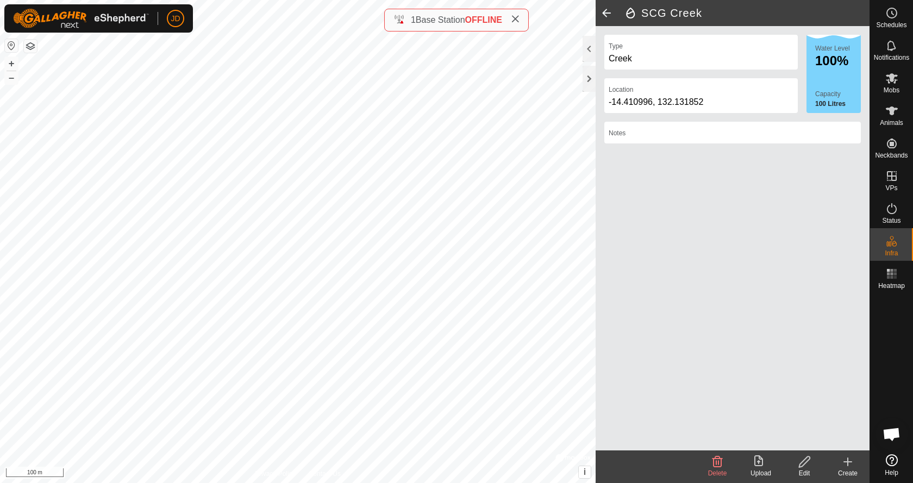
click at [841, 460] on icon at bounding box center [847, 461] width 13 height 13
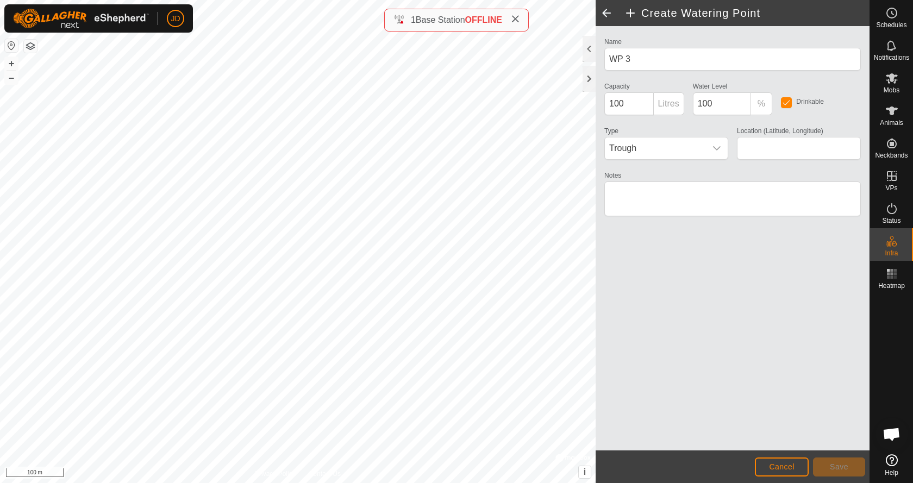
type input "-14.409434, 132.139285"
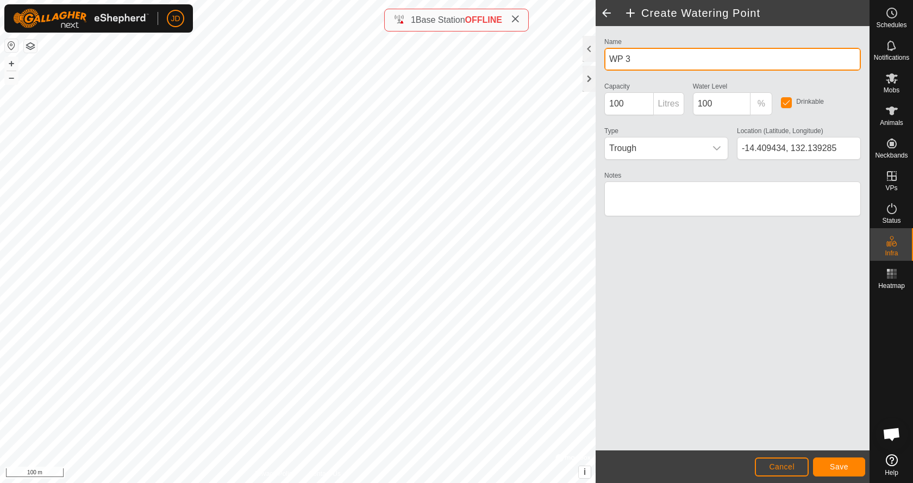
click at [667, 57] on input "WP 3" at bounding box center [732, 59] width 256 height 23
type input "SCG Waterhole"
click at [701, 153] on span "Trough" at bounding box center [655, 148] width 101 height 22
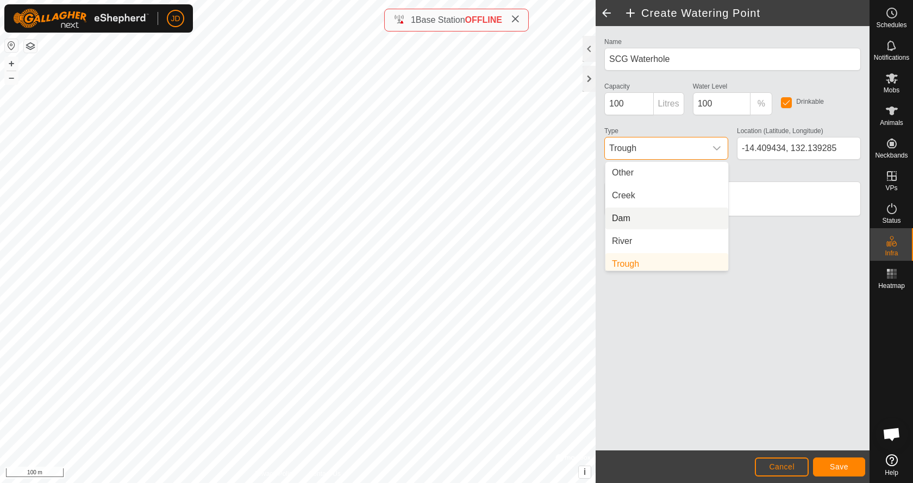
scroll to position [27, 0]
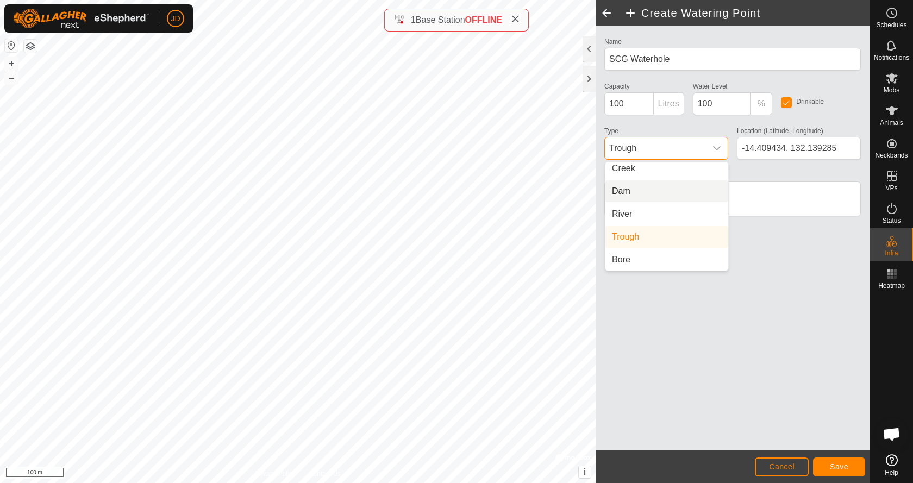
click at [625, 191] on li "Dam" at bounding box center [666, 191] width 123 height 22
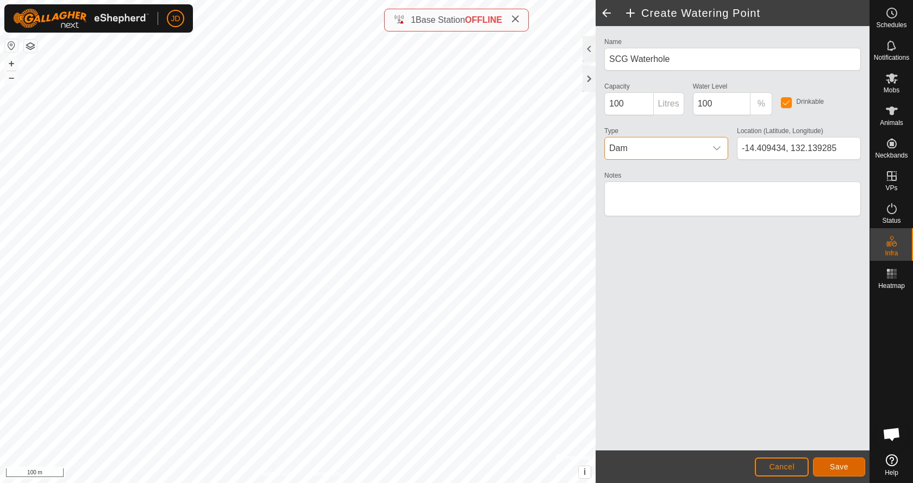
click at [847, 469] on span "Save" at bounding box center [838, 466] width 18 height 9
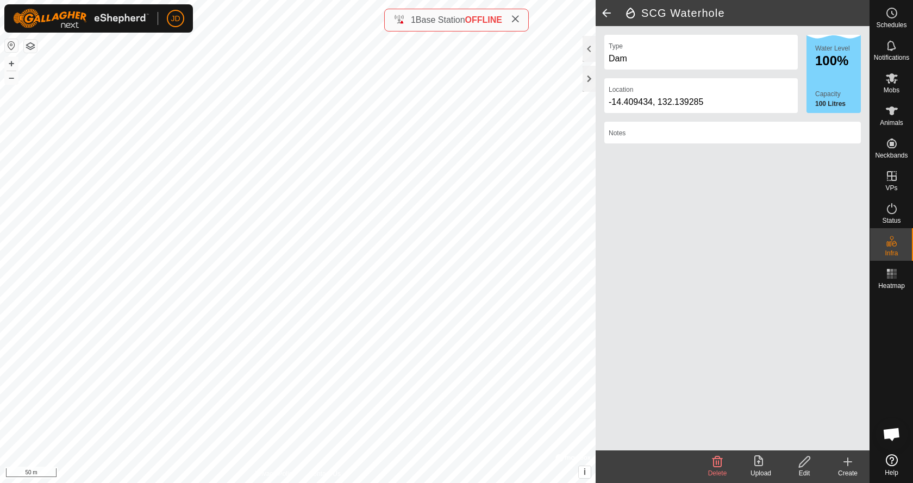
click at [843, 463] on icon at bounding box center [847, 461] width 13 height 13
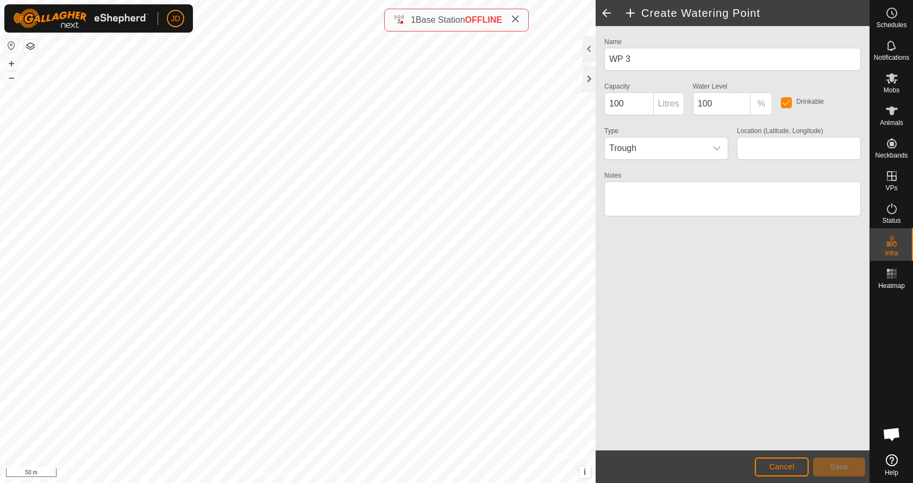
type input "-14.411786, 132.128212"
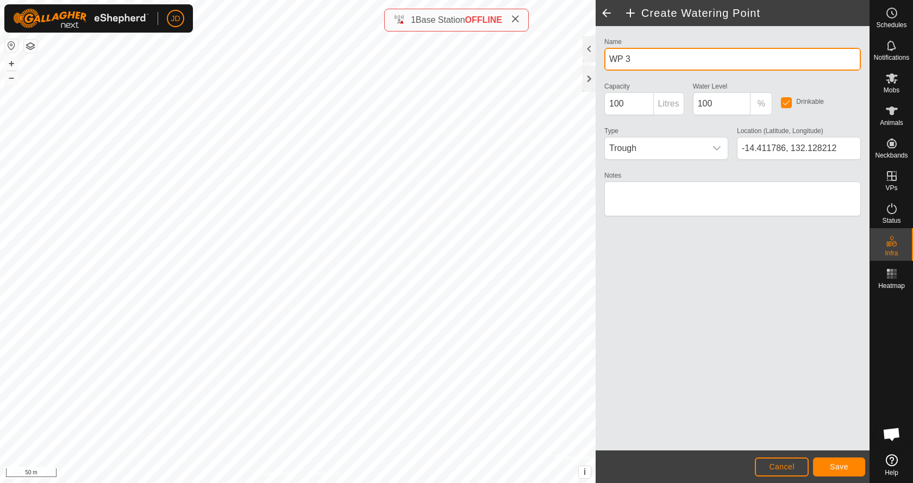
click at [654, 58] on input "WP 3" at bounding box center [732, 59] width 256 height 23
type input "SCG - [PERSON_NAME] Hole"
click at [665, 148] on span "Trough" at bounding box center [655, 148] width 101 height 22
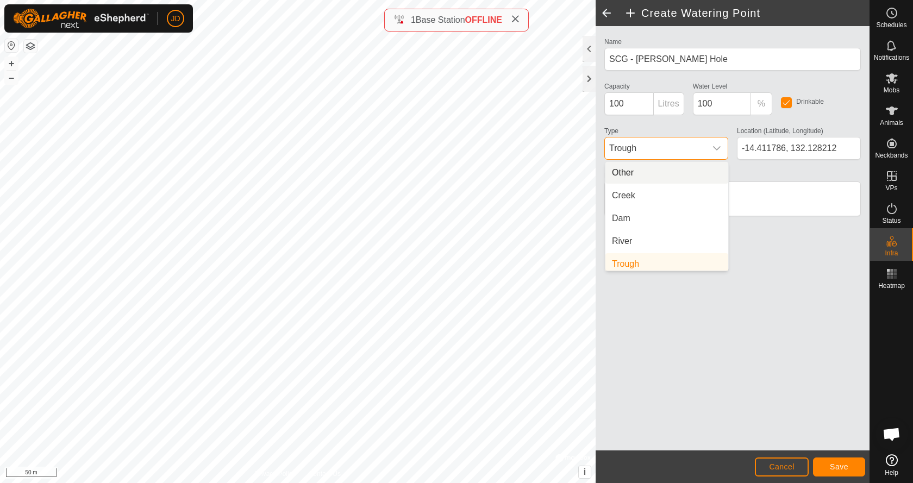
scroll to position [4, 0]
click at [625, 216] on li "Dam" at bounding box center [666, 214] width 123 height 22
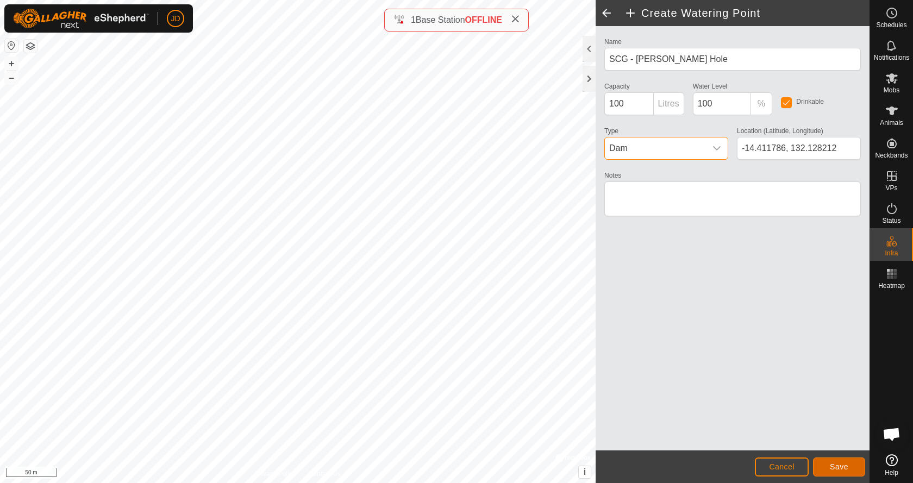
click at [837, 467] on span "Save" at bounding box center [838, 466] width 18 height 9
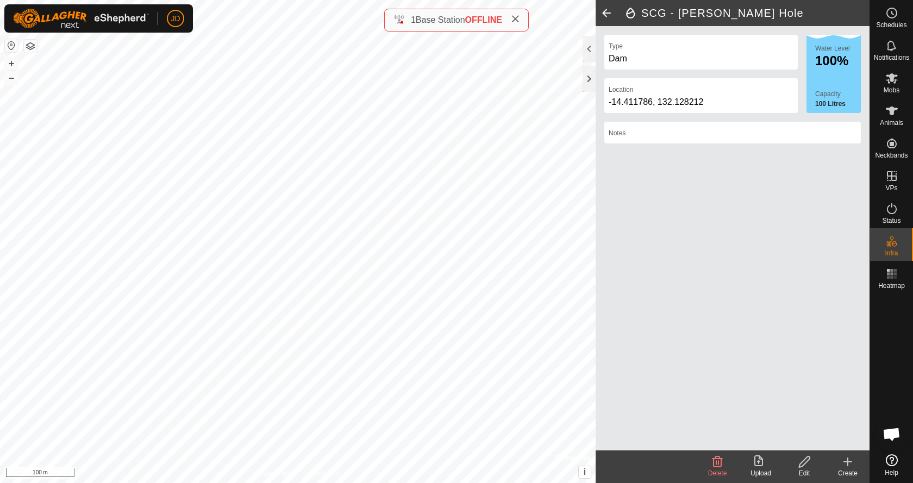
click at [847, 462] on icon at bounding box center [848, 462] width 8 height 0
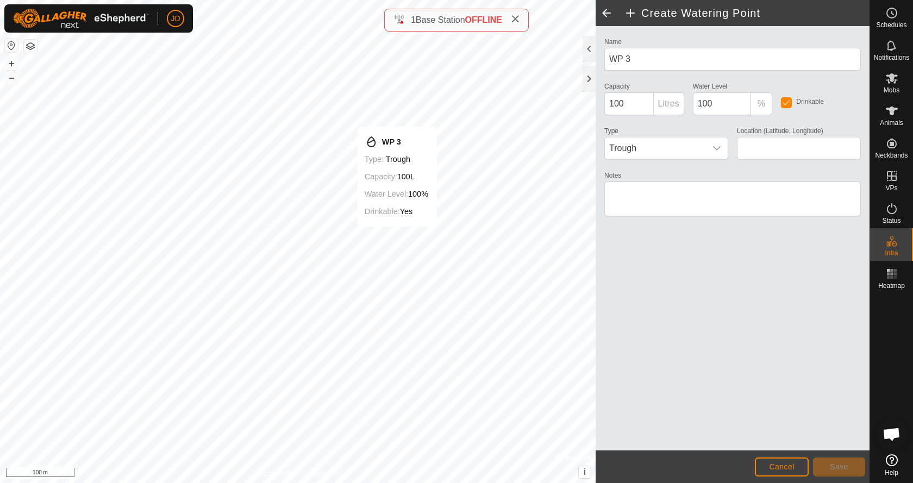
type input "-14.399668, 132.138622"
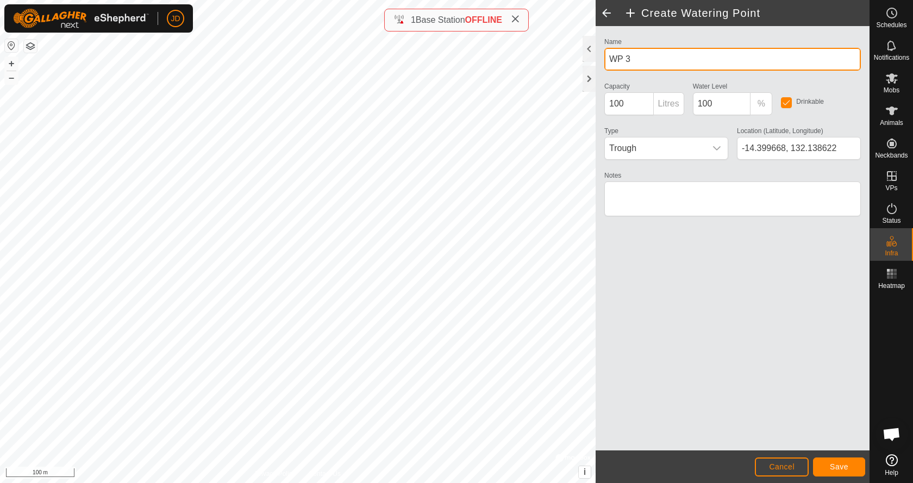
click at [652, 58] on input "WP 3" at bounding box center [732, 59] width 256 height 23
type input "Southside"
click at [657, 150] on span "Trough" at bounding box center [655, 148] width 101 height 22
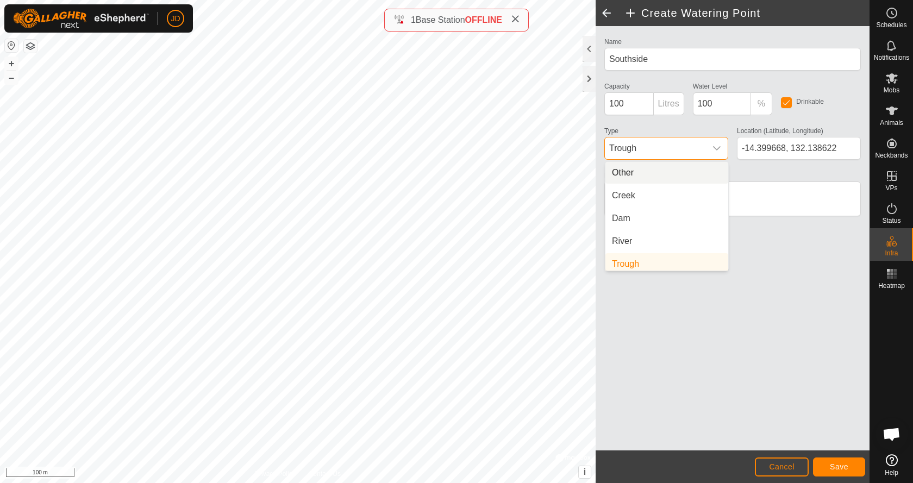
scroll to position [4, 0]
click at [657, 150] on span "Trough" at bounding box center [655, 148] width 101 height 22
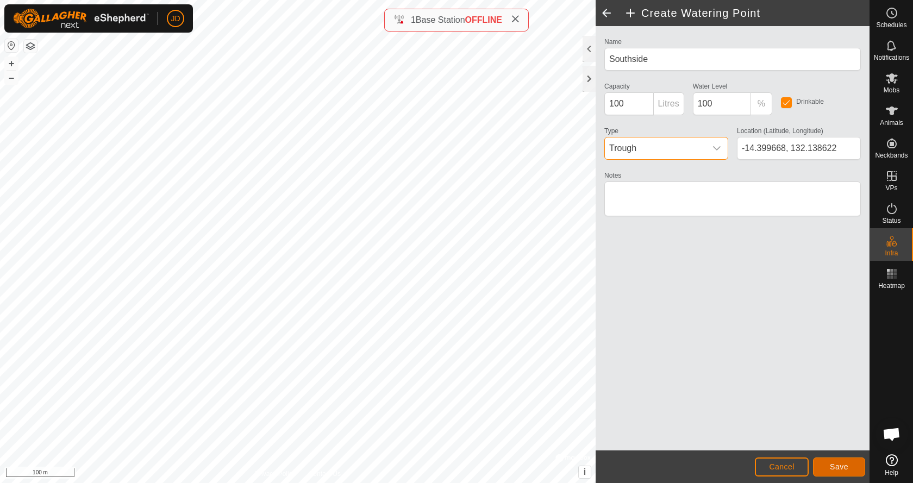
click at [841, 467] on span "Save" at bounding box center [838, 466] width 18 height 9
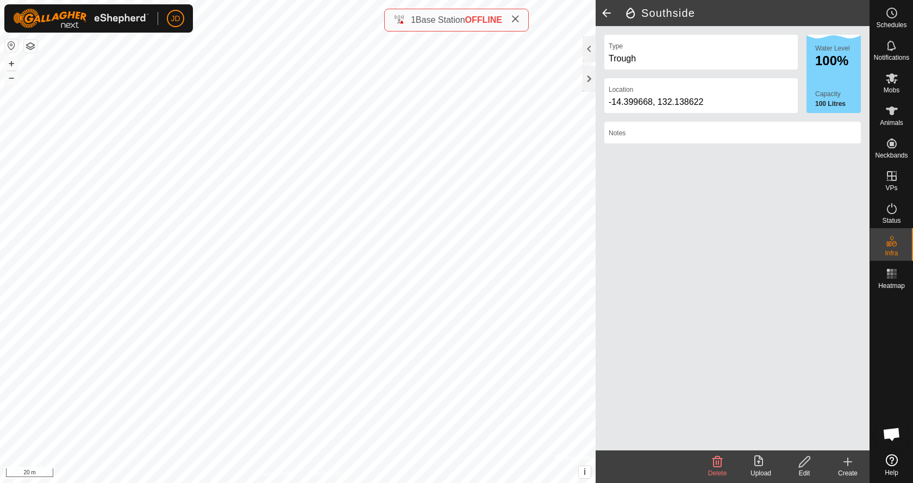
click at [844, 467] on icon at bounding box center [847, 461] width 13 height 13
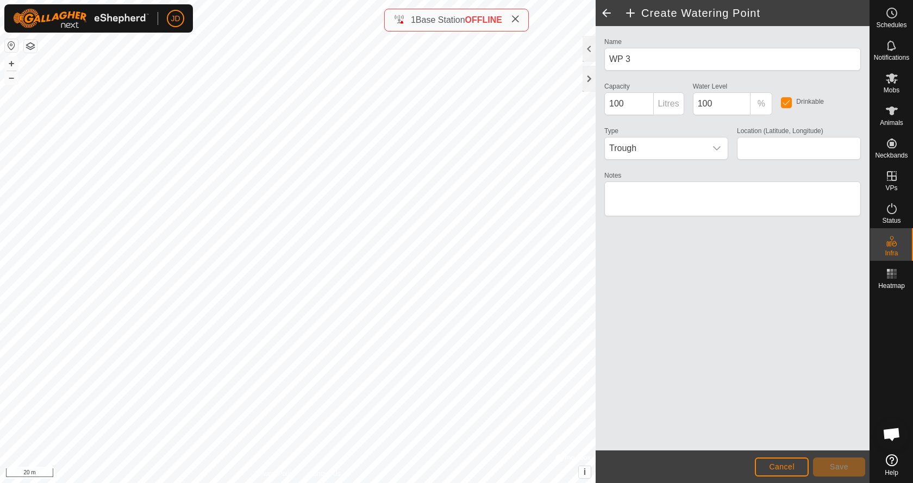
type input "-14.397553, 132.131768"
click at [623, 143] on span "Trough" at bounding box center [655, 148] width 101 height 22
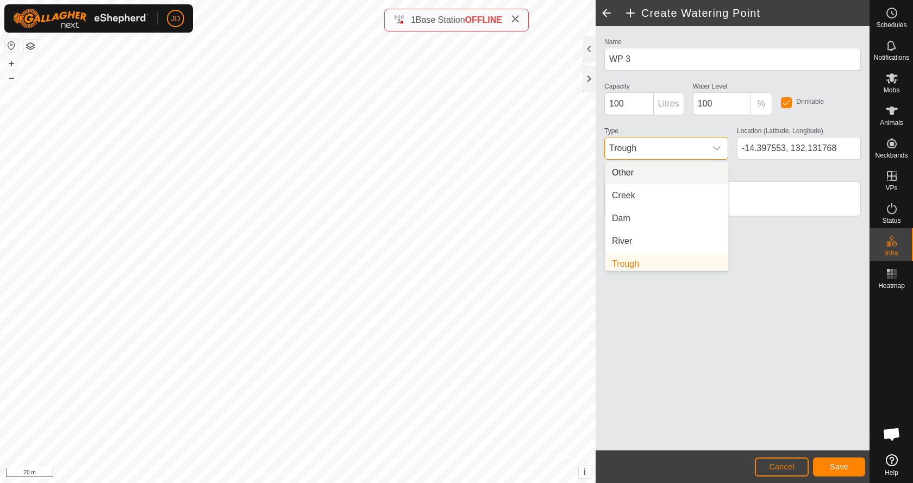
scroll to position [4, 0]
click at [629, 218] on li "Dam" at bounding box center [666, 214] width 123 height 22
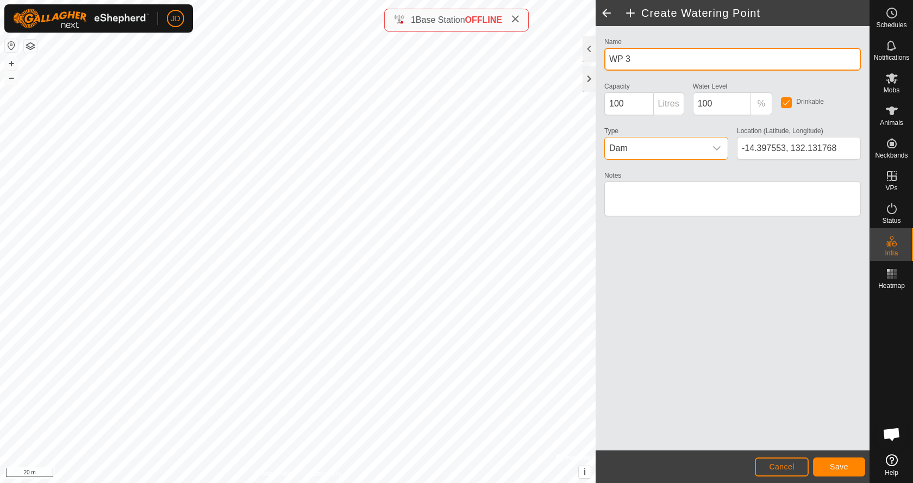
click at [653, 54] on input "WP 3" at bounding box center [732, 59] width 256 height 23
type input "[GEOGRAPHIC_DATA]"
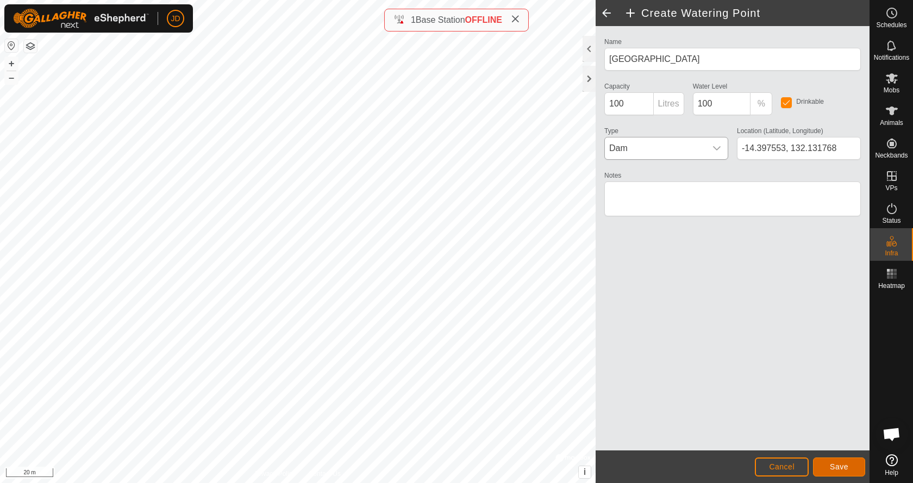
click at [826, 469] on button "Save" at bounding box center [839, 466] width 52 height 19
